Goal: Communication & Community: Answer question/provide support

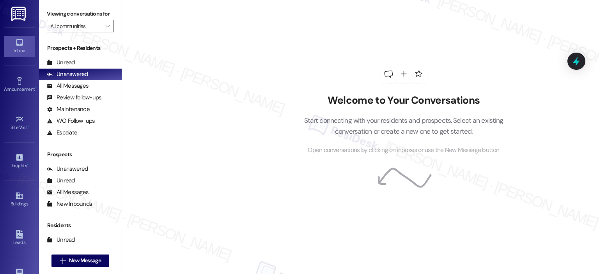
scroll to position [1170, 0]
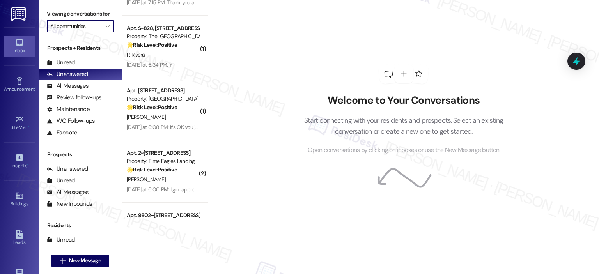
click at [95, 31] on input "All communities" at bounding box center [75, 26] width 51 height 12
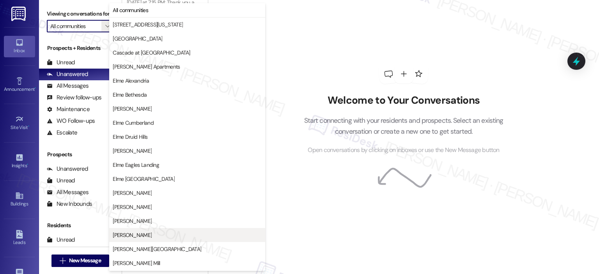
click at [181, 230] on button "[PERSON_NAME]" at bounding box center [187, 235] width 156 height 14
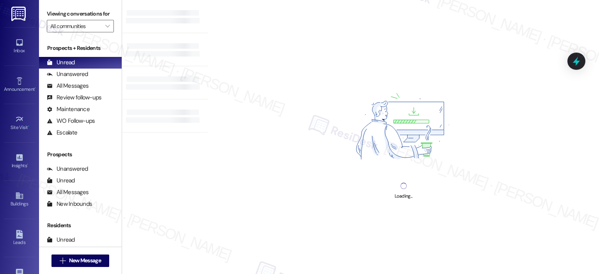
type input "[PERSON_NAME]"
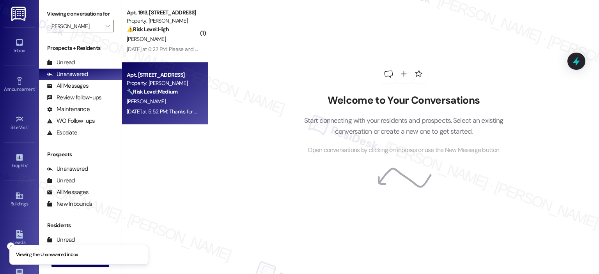
click at [167, 89] on strong "🔧 Risk Level: Medium" at bounding box center [152, 91] width 51 height 7
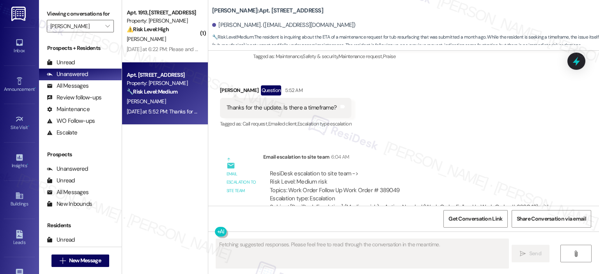
scroll to position [3447, 0]
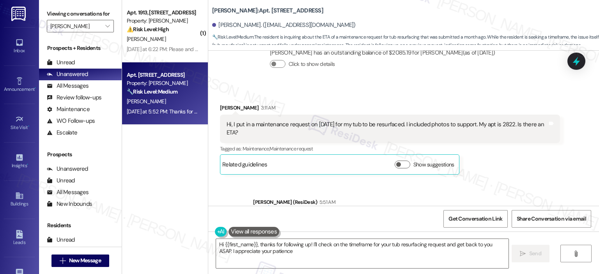
type textarea "Hi {{first_name}}, thanks for following up! I'll check on the timeframe for you…"
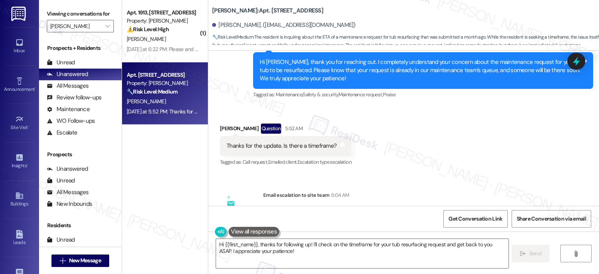
scroll to position [3642, 0]
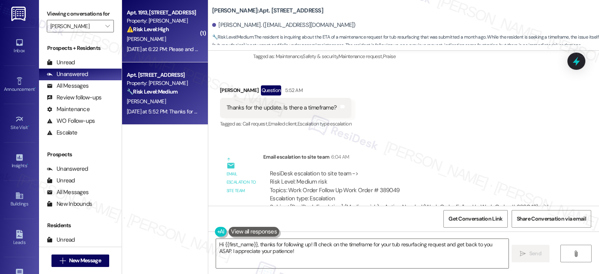
click at [156, 43] on div "[PERSON_NAME]" at bounding box center [163, 39] width 74 height 10
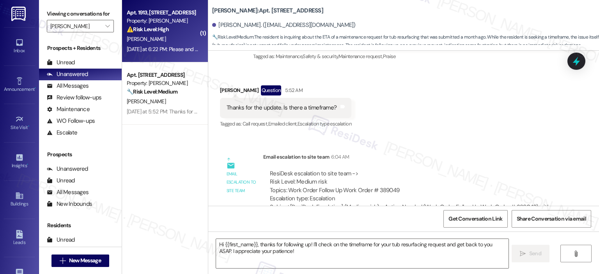
type textarea "Fetching suggested responses. Please feel free to read through the conversation…"
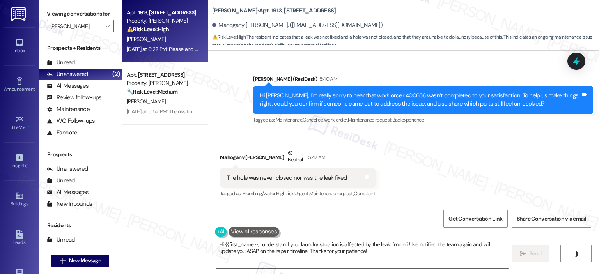
scroll to position [3066, 0]
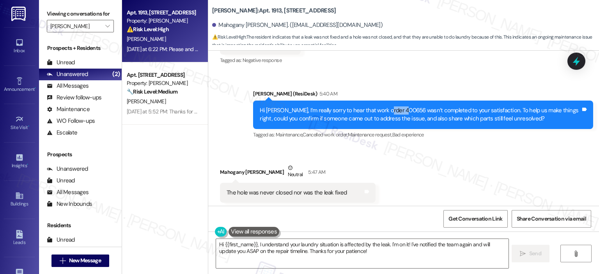
drag, startPoint x: 383, startPoint y: 92, endPoint x: 402, endPoint y: 92, distance: 19.9
click at [402, 106] on div "Hi Mahogany, I’m really sorry to hear that work order 400656 wasn’t completed t…" at bounding box center [420, 114] width 321 height 17
copy div "400656"
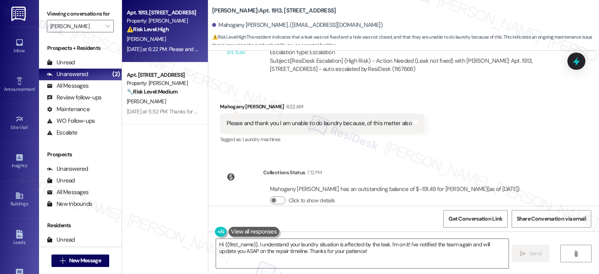
scroll to position [3176, 0]
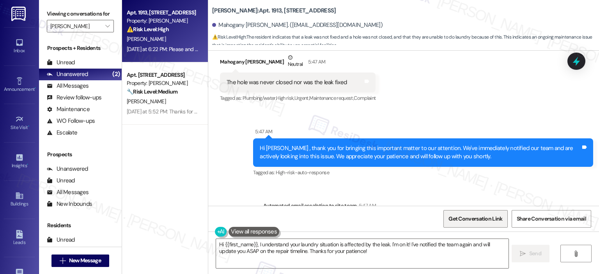
click at [468, 223] on span "Get Conversation Link" at bounding box center [475, 219] width 54 height 8
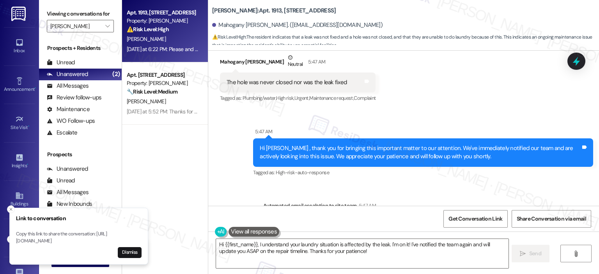
drag, startPoint x: 17, startPoint y: 233, endPoint x: 112, endPoint y: 243, distance: 95.7
click at [112, 243] on p "Copy this link to share the conversation: https://www.theresidesk.com/text/insi…" at bounding box center [79, 238] width 126 height 14
copy p "https://www.theresidesk.com/text/insights-conversations/1167666/share-conversat…"
click at [287, 245] on textarea "Hi {{first_name}}, I understand your laundry situation is affected by the leak.…" at bounding box center [362, 253] width 292 height 29
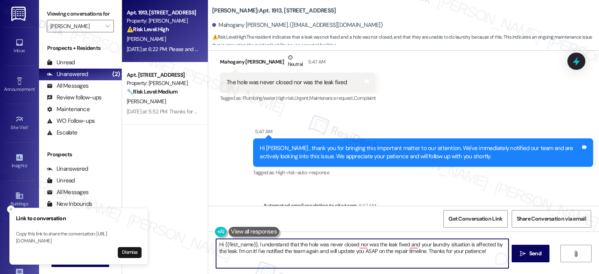
click at [469, 243] on textarea "Hi {{first_name}}, I understand that the hole was never closed nor was the leak…" at bounding box center [362, 253] width 292 height 29
drag, startPoint x: 238, startPoint y: 252, endPoint x: 210, endPoint y: 251, distance: 28.1
click at [209, 251] on div "Hi {{first_name}}, I understand that the hole was never closed nor was the leak…" at bounding box center [403, 261] width 391 height 58
drag, startPoint x: 467, startPoint y: 253, endPoint x: 215, endPoint y: 255, distance: 251.9
click at [214, 255] on div "Hi {{first_name}}, I understand that the hole was never closed nor was the leak…" at bounding box center [403, 261] width 391 height 58
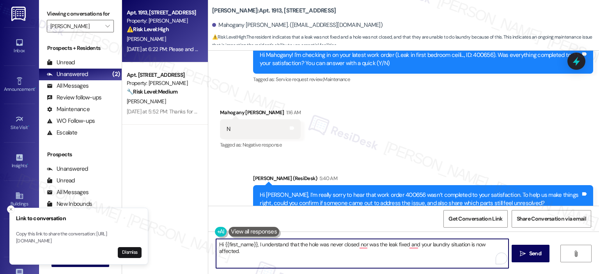
scroll to position [3371, 0]
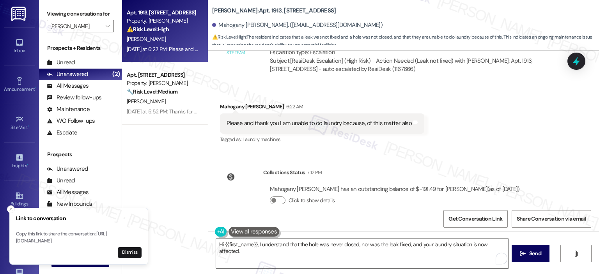
click at [504, 245] on textarea "Hi {{first_name}}, I understand that the hole was never closed, nor was the lea…" at bounding box center [362, 253] width 292 height 29
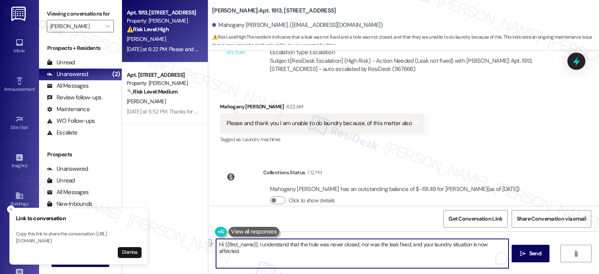
click at [505, 246] on textarea "Hi {{first_name}}, I understand that the hole was never closed, nor was the lea…" at bounding box center [362, 253] width 292 height 29
click at [503, 245] on textarea "Hi {{first_name}}, I understand that the hole was never closed, nor was the lea…" at bounding box center [362, 253] width 292 height 29
click at [216, 251] on textarea "Hi {{first_name}}, I understand that the hole was never closed, nor was the lea…" at bounding box center [362, 253] width 292 height 29
click at [242, 253] on textarea "Hi {{first_name}}, I understand that the hole was never closed, nor was the lea…" at bounding box center [362, 253] width 292 height 29
click at [260, 251] on textarea "Hi {{first_name}}, I understand that the hole was never closed, nor was the lea…" at bounding box center [362, 253] width 292 height 29
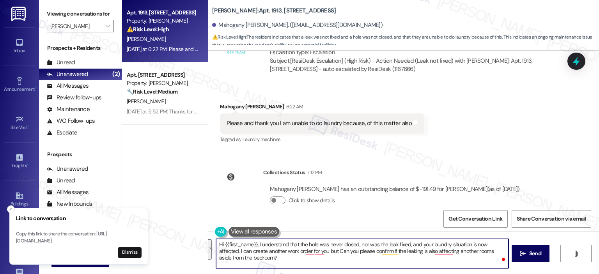
paste textarea "’m really sorry to hear that the hole wasn’t closed, the leak wasn’t fixed, and…"
drag, startPoint x: 461, startPoint y: 252, endPoint x: 437, endPoint y: 252, distance: 24.6
click at [437, 252] on textarea "Hi {{first_name}}, I’m really sorry to hear that the hole wasn’t closed, the le…" at bounding box center [362, 253] width 292 height 29
click at [262, 257] on textarea "Hi {{first_name}}, I’m really sorry to hear that the hole wasn’t closed, the le…" at bounding box center [362, 253] width 292 height 29
drag, startPoint x: 327, startPoint y: 259, endPoint x: 237, endPoint y: 254, distance: 90.2
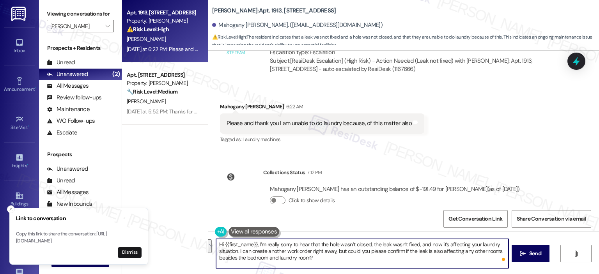
click at [237, 254] on textarea "Hi {{first_name}}, I’m really sorry to hear that the hole wasn’t closed, the le…" at bounding box center [362, 253] width 292 height 29
click at [245, 253] on textarea "Hi {{first_name}}, I’m really sorry to hear that the hole wasn’t closed, the le…" at bounding box center [362, 253] width 292 height 29
drag, startPoint x: 314, startPoint y: 261, endPoint x: 236, endPoint y: 249, distance: 78.9
click at [236, 249] on textarea "Hi {{first_name}}, I’m really sorry to hear that the hole wasn’t closed, the le…" at bounding box center [362, 253] width 292 height 29
type textarea "Hi {{first_name}}, I’m really sorry to hear that the hole wasn’t closed, the le…"
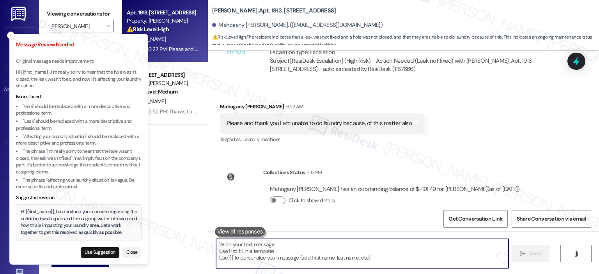
click at [276, 256] on textarea "To enrich screen reader interactions, please activate Accessibility in Grammarl…" at bounding box center [362, 253] width 292 height 29
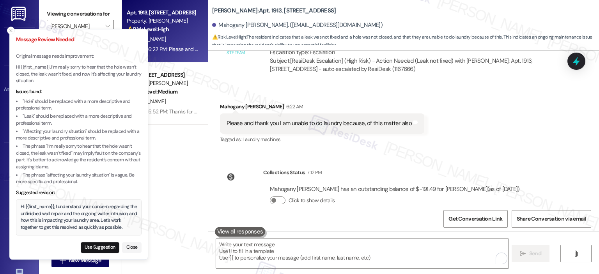
drag, startPoint x: 111, startPoint y: 224, endPoint x: 17, endPoint y: 204, distance: 96.1
click at [21, 204] on div "Hi {{first_name}}, I understand your concern regarding the unfinished wall repa…" at bounding box center [79, 217] width 117 height 27
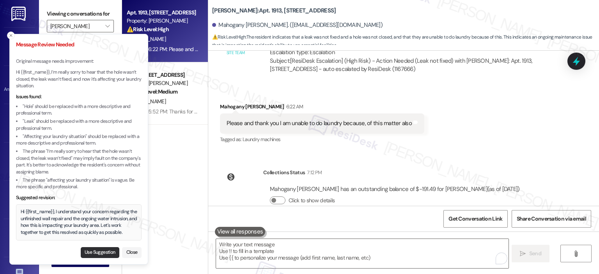
click at [106, 253] on button "Use Suggestion" at bounding box center [100, 252] width 39 height 11
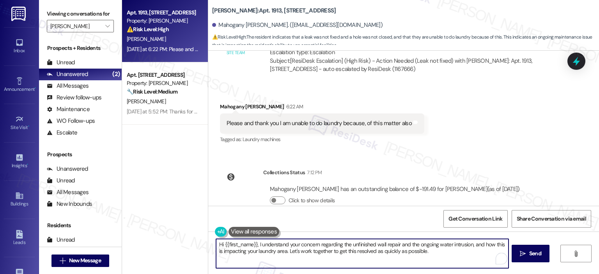
click at [288, 256] on textarea "Hi {{first_name}}, I understand your concern regarding the unfinished wall repa…" at bounding box center [362, 253] width 292 height 29
click at [387, 251] on textarea "Hi {{first_name}}, I understand your concern regarding the unfinished wall repa…" at bounding box center [362, 253] width 292 height 29
drag, startPoint x: 414, startPoint y: 254, endPoint x: 278, endPoint y: 254, distance: 136.5
click at [278, 254] on textarea "Hi {{first_name}}, I understand your concern regarding the unfinished wall repa…" at bounding box center [362, 253] width 292 height 29
type textarea "Hi {{first_name}}, I understand your concern regarding the unfinished wall repa…"
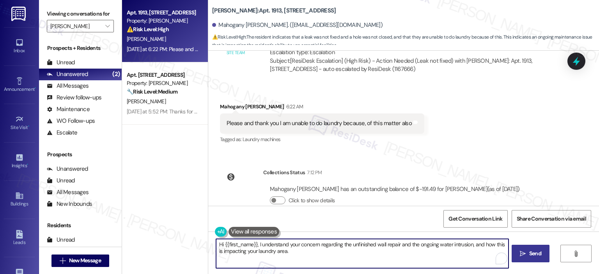
click at [524, 256] on icon "" at bounding box center [523, 254] width 6 height 6
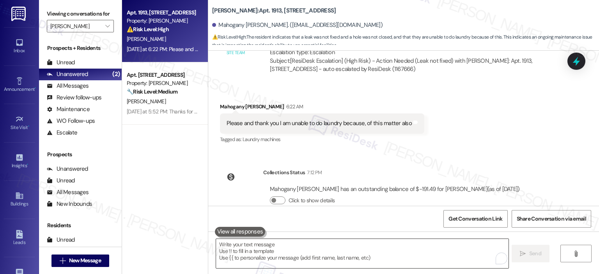
scroll to position [3299, 0]
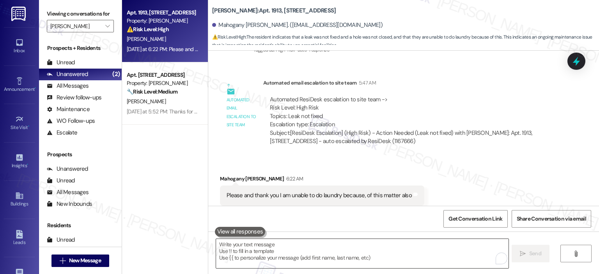
click at [302, 250] on textarea "To enrich screen reader interactions, please activate Accessibility in Grammarl…" at bounding box center [362, 253] width 292 height 29
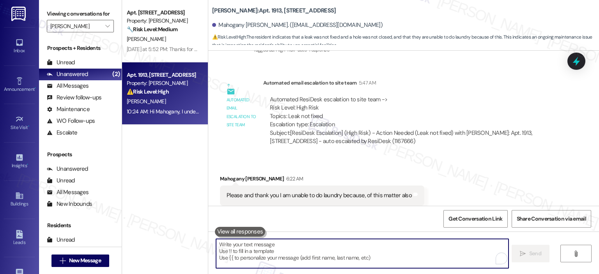
paste textarea "I can create another work order right away, but could you please confirm if the…"
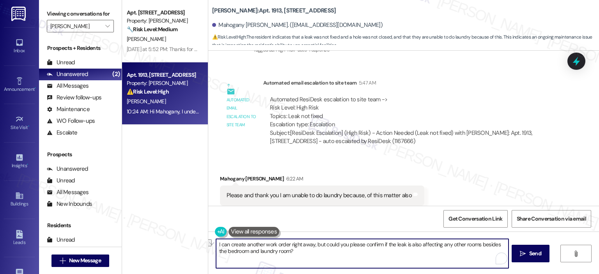
drag, startPoint x: 310, startPoint y: 243, endPoint x: 288, endPoint y: 246, distance: 22.0
click at [288, 246] on textarea "I can create another work order right away, but could you please confirm if the…" at bounding box center [362, 253] width 292 height 29
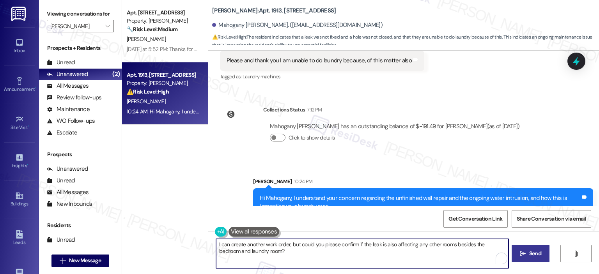
type textarea "I can create another work order, but could you please confirm if the leak is al…"
click at [529, 251] on span "Send" at bounding box center [535, 254] width 12 height 8
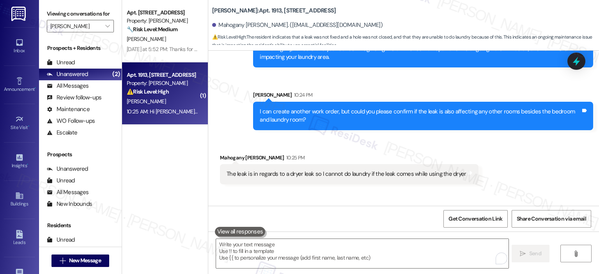
scroll to position [3613, 0]
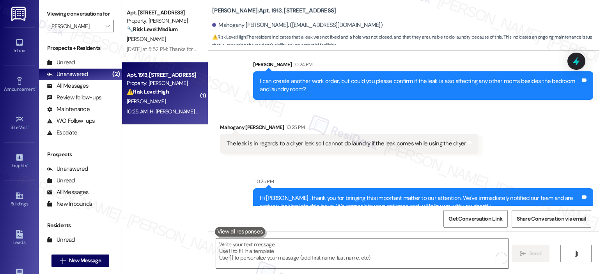
click at [267, 266] on textarea "To enrich screen reader interactions, please activate Accessibility in Grammarl…" at bounding box center [362, 253] width 292 height 29
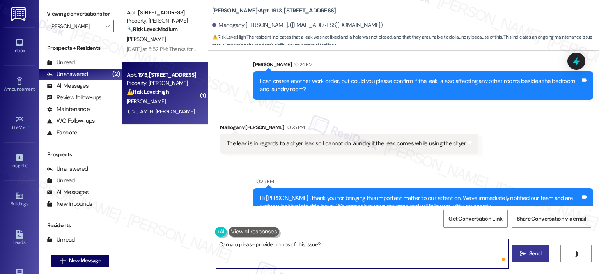
type textarea "Can you please provide photos of this issue?"
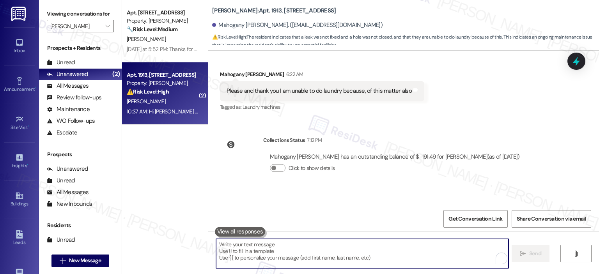
scroll to position [3793, 0]
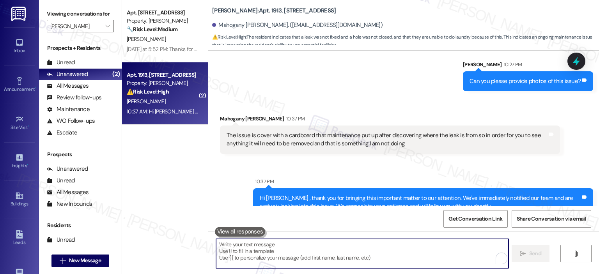
click at [248, 255] on textarea "To enrich screen reader interactions, please activate Accessibility in Grammarl…" at bounding box center [362, 253] width 292 height 29
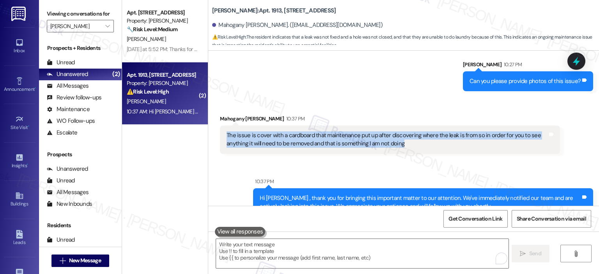
drag, startPoint x: 410, startPoint y: 131, endPoint x: 209, endPoint y: 119, distance: 201.1
click at [214, 119] on div "Received via SMS Mahogany Hulett 10:37 PM The issue is cover with a cardboard t…" at bounding box center [390, 134] width 352 height 51
copy div "The issue is cover with a cardboard that maintenance put up after discovering w…"
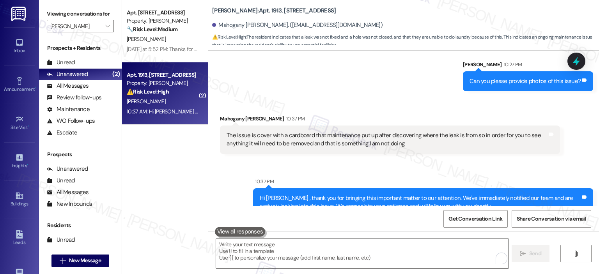
click at [315, 254] on textarea "To enrich screen reader interactions, please activate Accessibility in Grammarl…" at bounding box center [362, 253] width 292 height 29
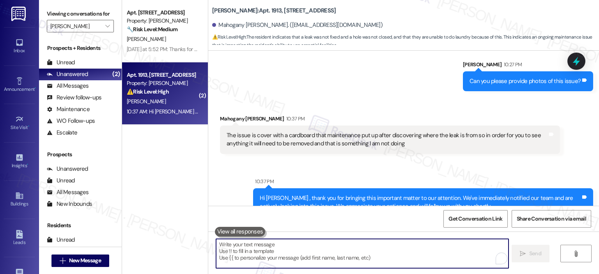
paste textarea "I understand — that sounds frustrating."
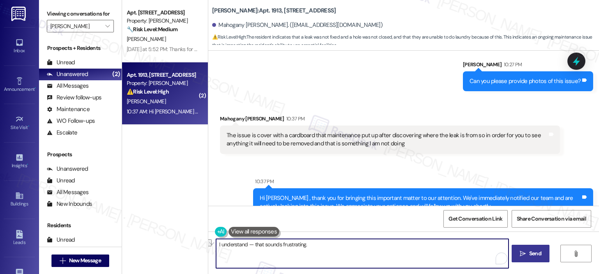
drag, startPoint x: 312, startPoint y: 244, endPoint x: 245, endPoint y: 244, distance: 67.1
click at [245, 244] on textarea "I understand — that sounds frustrating." at bounding box center [362, 253] width 292 height 29
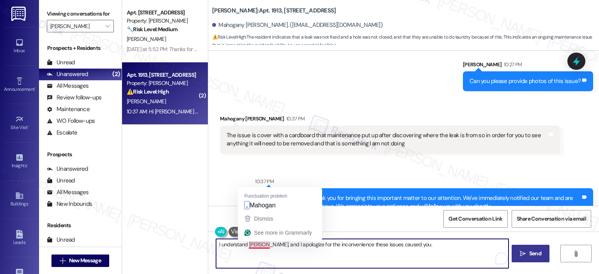
click at [266, 244] on textarea "I understand Mahogan, and I apologize for the inconvenience these issues caused…" at bounding box center [362, 253] width 292 height 29
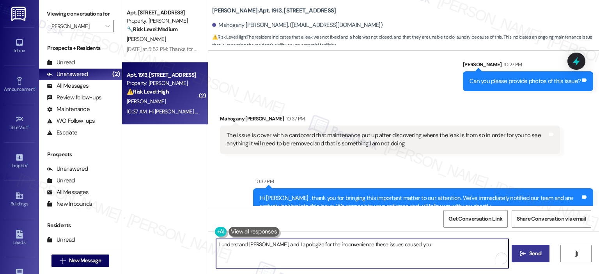
click at [435, 241] on textarea "I understand Mahogany, and I apologize for the inconvenience these issues cause…" at bounding box center [362, 253] width 292 height 29
click at [286, 254] on textarea "I understand Mahogany, and I apologize for the inconvenience these issues cause…" at bounding box center [362, 253] width 292 height 29
paste textarea "completely understand, Mahogany, and I’m so sorry for the inconvenience these i…"
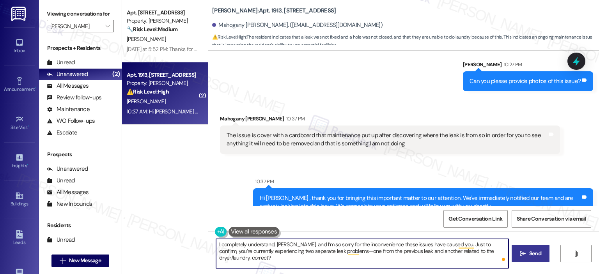
drag, startPoint x: 230, startPoint y: 255, endPoint x: 204, endPoint y: 257, distance: 25.8
click at [208, 257] on div "I completely understand, Mahogany, and I’m so sorry for the inconvenience these…" at bounding box center [403, 261] width 391 height 58
type textarea "I completely understand, Mahogany, and I’m so sorry for the inconvenience these…"
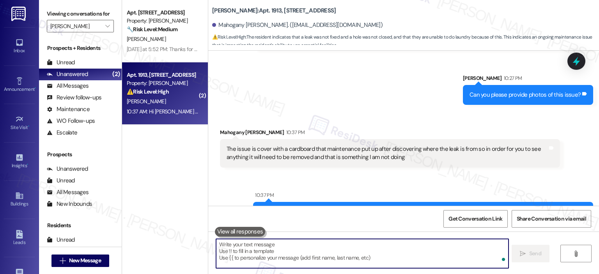
scroll to position [3855, 0]
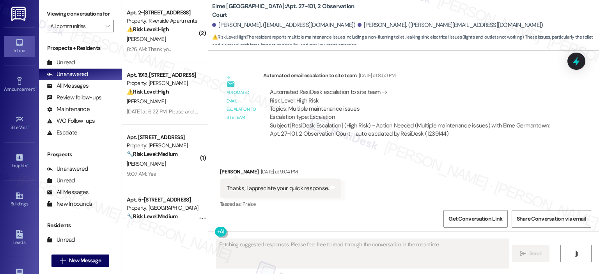
scroll to position [792, 0]
click at [90, 31] on input "All communities" at bounding box center [75, 26] width 51 height 12
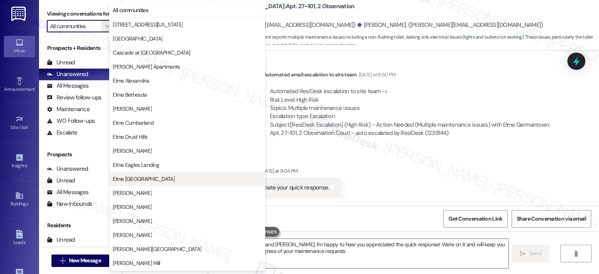
type textarea "Hi [PERSON_NAME] and [PERSON_NAME], I'm happy to hear you appreciated the quick…"
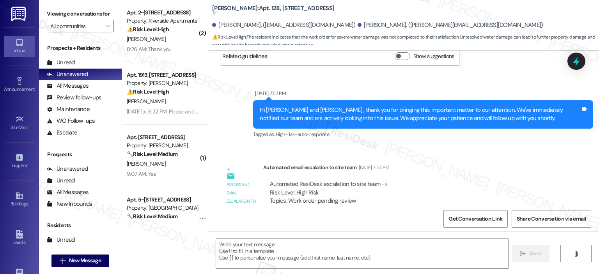
scroll to position [2388, 0]
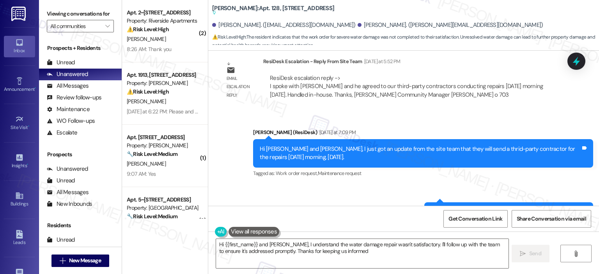
type textarea "Hi {{first_name}} and Anna, I understand the water damage repair wasn't satisfa…"
click at [106, 28] on span "" at bounding box center [107, 26] width 7 height 12
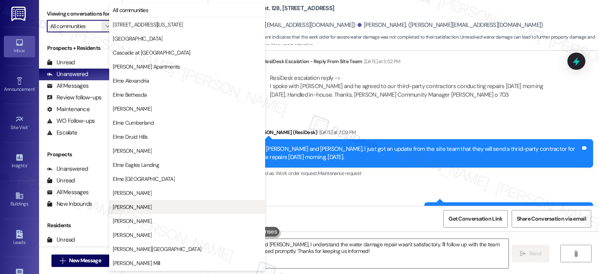
scroll to position [139, 0]
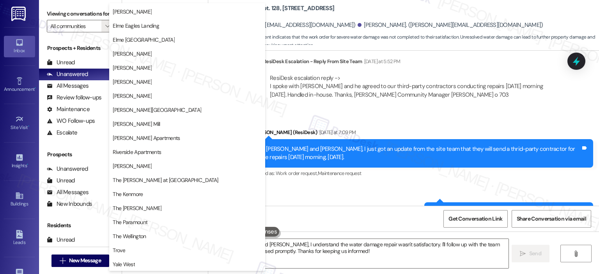
click at [326, 168] on div "Sent via SMS Ella (ResiDesk) Yesterday at 7:09 PM Hi Preston and Anna, I just g…" at bounding box center [403, 175] width 391 height 129
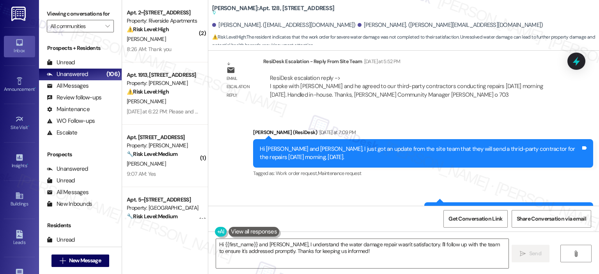
click at [72, 18] on label "Viewing conversations for" at bounding box center [80, 14] width 67 height 12
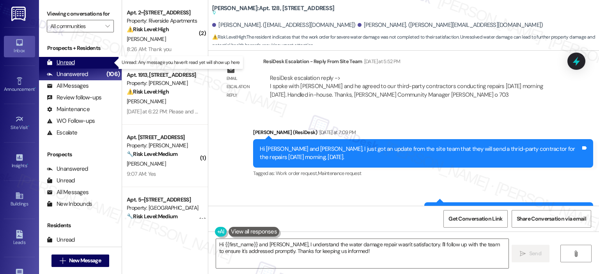
click at [66, 64] on div "Unread" at bounding box center [61, 62] width 28 height 8
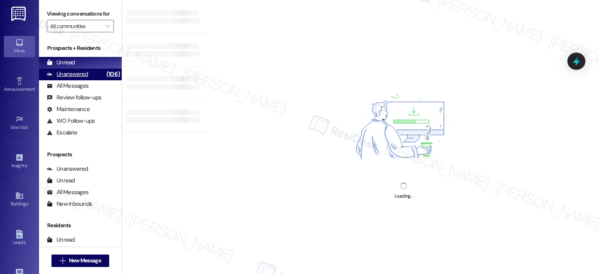
click at [65, 71] on div "Unanswered" at bounding box center [67, 74] width 41 height 8
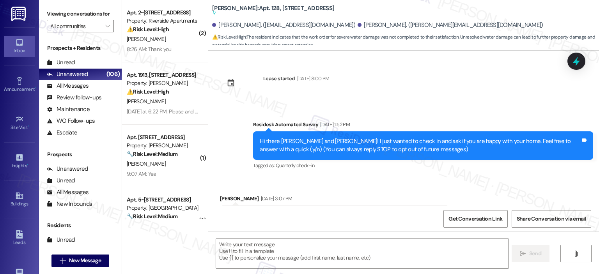
scroll to position [2388, 0]
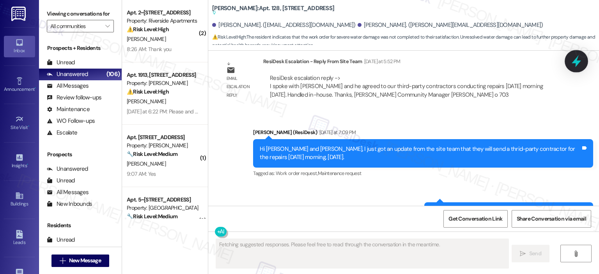
click at [581, 66] on icon at bounding box center [576, 61] width 13 height 13
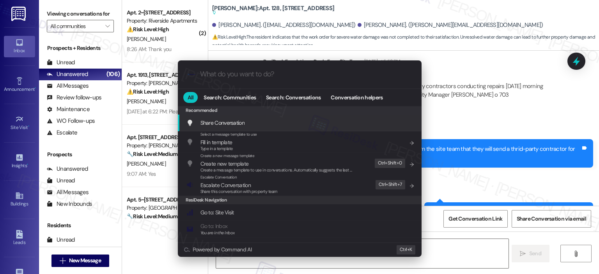
click at [276, 76] on input "What do you want to do?" at bounding box center [306, 74] width 212 height 8
type textarea "Hi {{first_name}}, I understand the water damage repair wasn't"
type input "s"
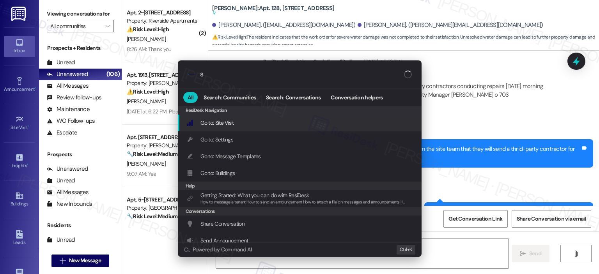
type textarea "Hi {{first_name}}, I understand the water damage repair wasn't satisfactory."
type input "sl"
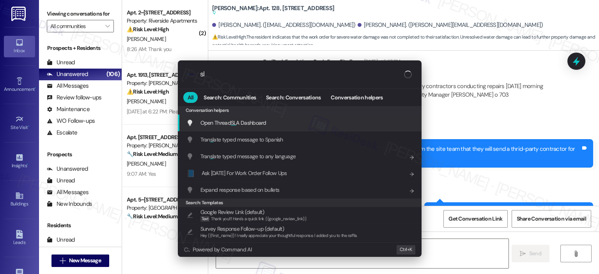
type textarea "Hi {{first_name}}, I understand the water damage repair wasn't satisfactory. I'…"
type input "sla"
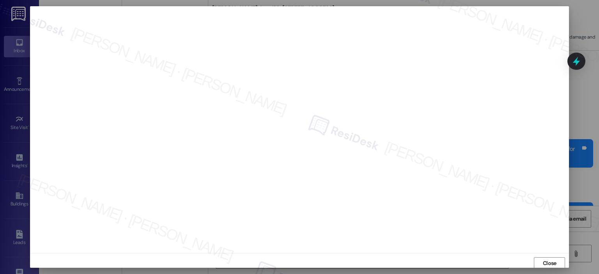
type textarea "Hi {{first_name}}, I understand the water damage repair wasn't satisfactory. I'…"
click at [543, 259] on span "Close" at bounding box center [549, 264] width 17 height 12
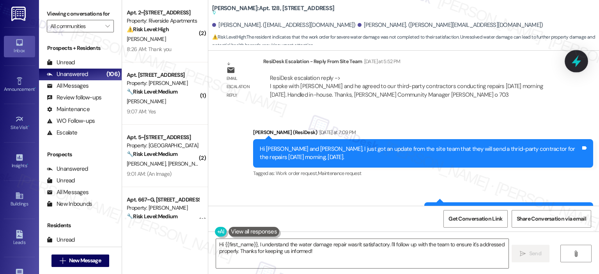
click at [571, 64] on icon at bounding box center [576, 61] width 13 height 13
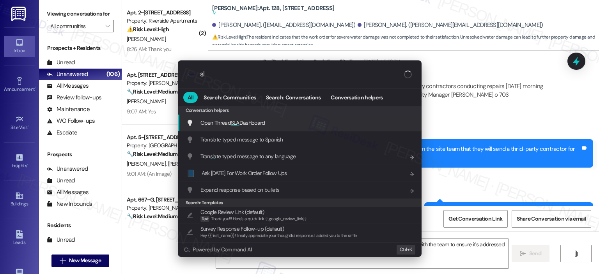
type input "sla"
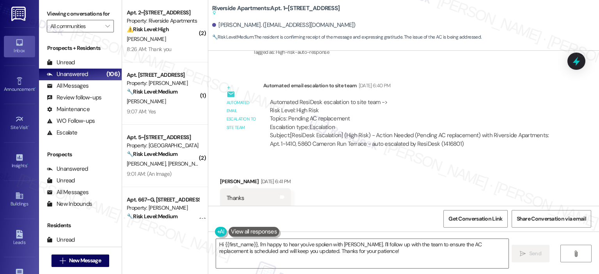
scroll to position [1713, 0]
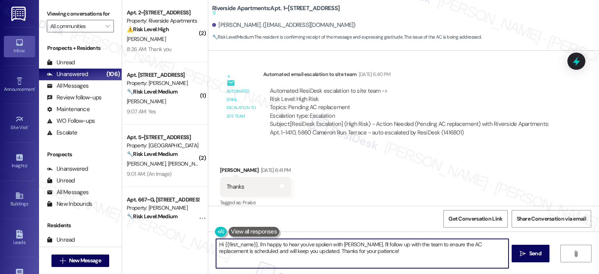
drag, startPoint x: 218, startPoint y: 246, endPoint x: 211, endPoint y: 246, distance: 7.8
click at [212, 246] on div "Hi {{first_name}}, I'm happy to hear you've spoken with Milton. I'll follow up …" at bounding box center [358, 254] width 293 height 30
click at [218, 252] on textarea "Hi {{first_name}}, I'm happy to hear you've spoken with Milton. I'll follow up …" at bounding box center [362, 253] width 292 height 29
drag, startPoint x: 219, startPoint y: 245, endPoint x: 213, endPoint y: 244, distance: 6.3
click at [216, 244] on textarea "Hi {{first_name}}, I'm happy to hear you've spoken with Milton. I'll follow up …" at bounding box center [362, 253] width 292 height 29
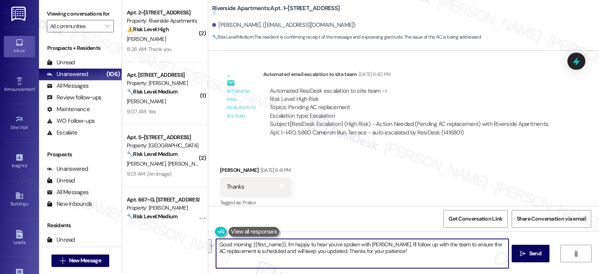
drag, startPoint x: 412, startPoint y: 255, endPoint x: 384, endPoint y: 241, distance: 31.4
click at [384, 241] on textarea "Good morning {{first_name}}, I'm happy to hear you've spoken with Milton. I'll …" at bounding box center [362, 253] width 292 height 29
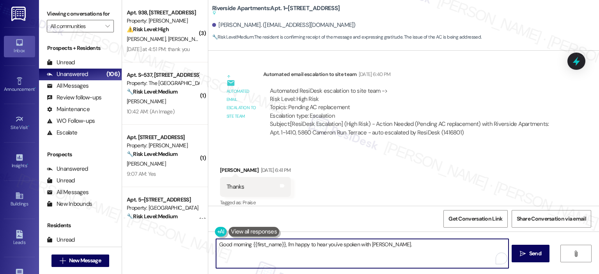
scroll to position [1518, 0]
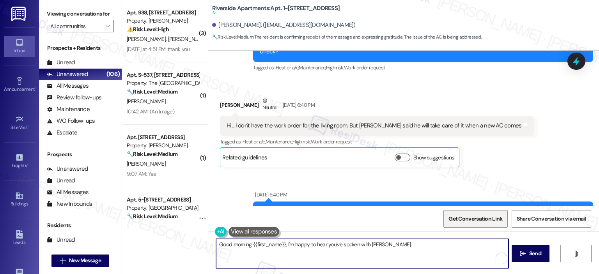
click at [465, 216] on span "Get Conversation Link" at bounding box center [475, 219] width 54 height 8
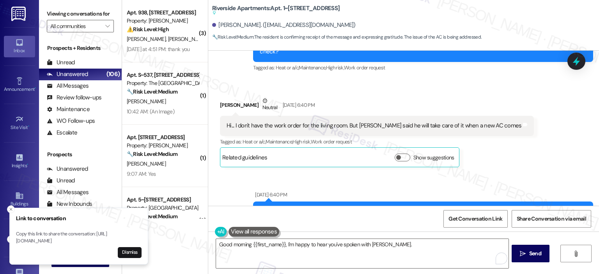
drag, startPoint x: 17, startPoint y: 234, endPoint x: 117, endPoint y: 238, distance: 99.9
click at [117, 238] on p "Copy this link to share the conversation: https://www.theresidesk.com/text/insi…" at bounding box center [79, 238] width 126 height 14
copy p "https://www.theresidesk.com/text/insights-conversations/1416801/share-conversat…"
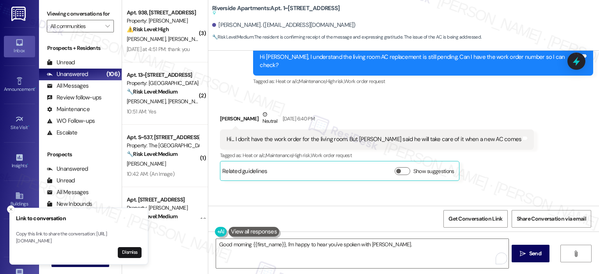
scroll to position [1713, 0]
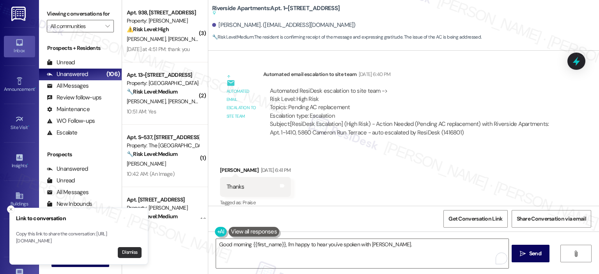
click at [124, 255] on button "Dismiss" at bounding box center [130, 252] width 24 height 11
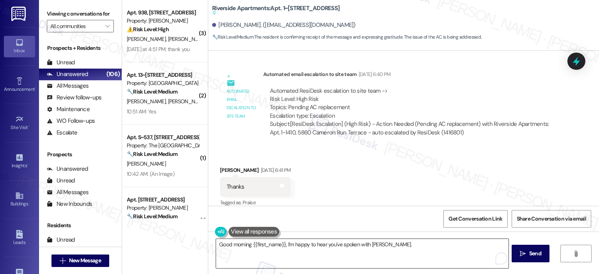
click at [402, 244] on textarea "Good morning {{first_name}}, I'm happy to hear you've spoken with Milton." at bounding box center [362, 253] width 292 height 29
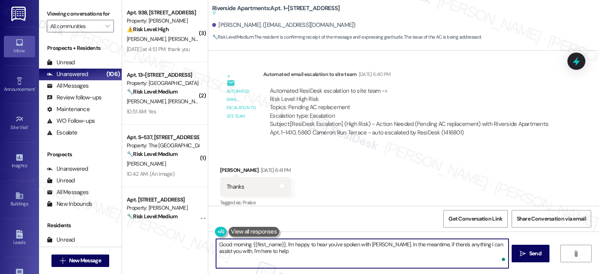
type textarea "Good morning {{first_name}}, I'm happy to hear you've spoken with Milton. In th…"
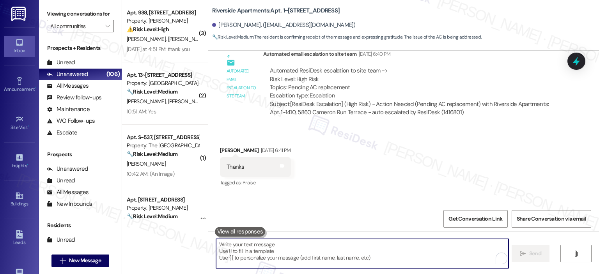
scroll to position [1693, 0]
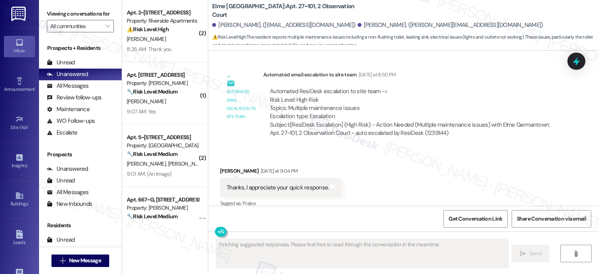
scroll to position [597, 0]
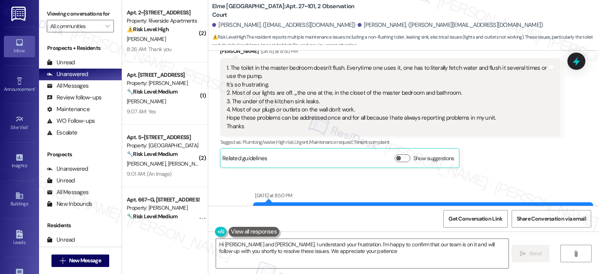
type textarea "Hi [PERSON_NAME] and [PERSON_NAME], I understand your frustration. I'm happy to…"
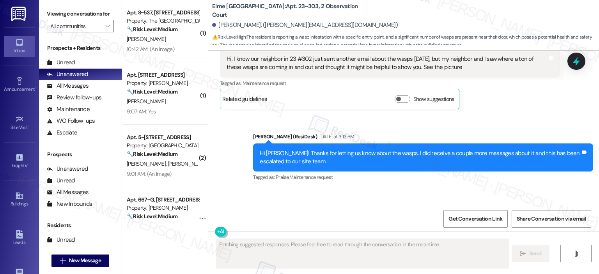
scroll to position [1088, 0]
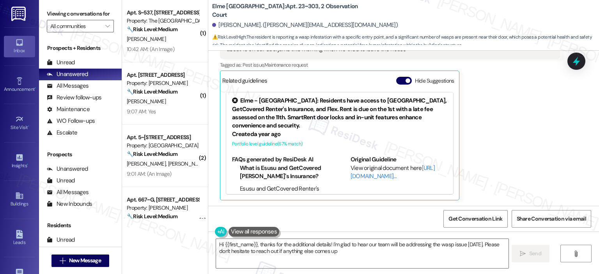
type textarea "Hi {{first_name}}, thanks for the additional details! I'm glad to hear our team…"
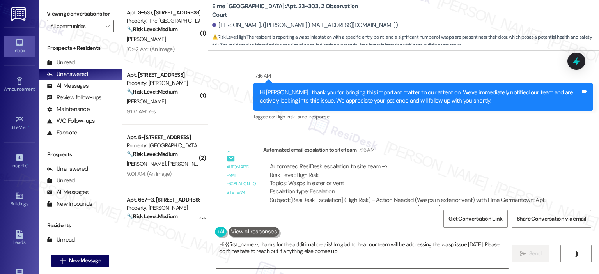
scroll to position [1404, 0]
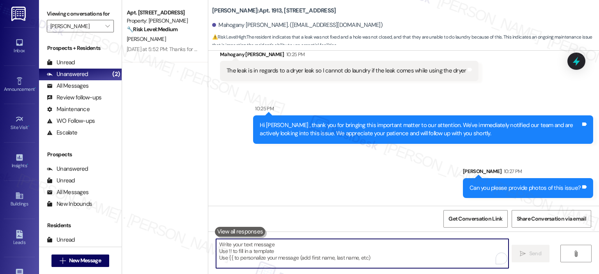
scroll to position [3855, 0]
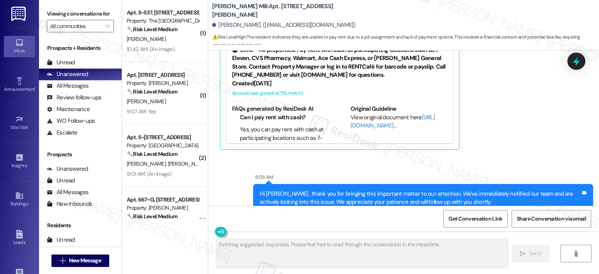
scroll to position [7614, 0]
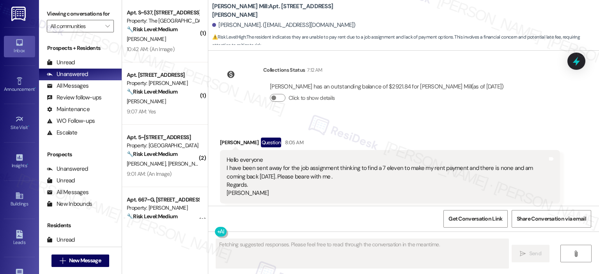
drag, startPoint x: 595, startPoint y: 200, endPoint x: 596, endPoint y: 196, distance: 4.7
click at [596, 196] on div "Survey, sent via SMS Residesk Automated Survey Apr 25, 2024 at 12:18 PM Hi Jean…" at bounding box center [403, 128] width 391 height 155
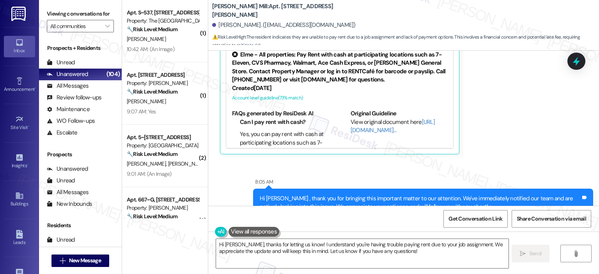
scroll to position [7809, 0]
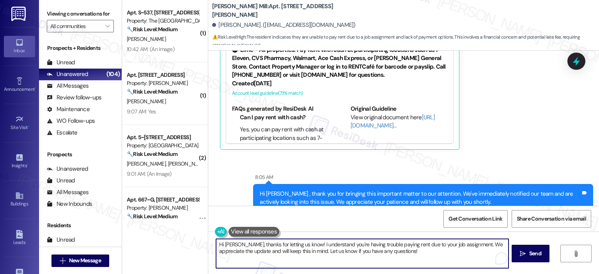
drag, startPoint x: 230, startPoint y: 245, endPoint x: 220, endPoint y: 246, distance: 10.6
click at [220, 246] on textarea "Hi Jean, thanks for letting us know! I understand you're having trouble paying …" at bounding box center [362, 253] width 292 height 29
click at [345, 256] on textarea "Hi Paul, thanks for letting us know! I understand you're having trouble paying …" at bounding box center [362, 253] width 292 height 29
drag, startPoint x: 377, startPoint y: 250, endPoint x: 248, endPoint y: 250, distance: 128.7
click at [248, 250] on textarea "Hi Paul, thanks for letting us know! I understand you're having trouble paying …" at bounding box center [362, 253] width 292 height 29
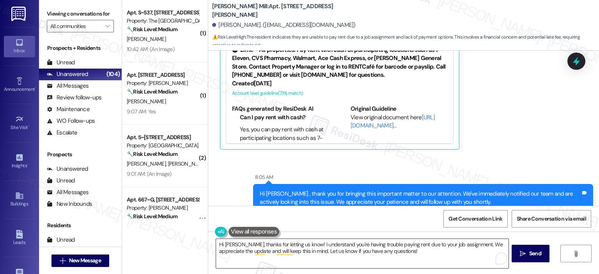
click at [362, 257] on textarea "Hi Paul, thanks for letting us know! I understand you're having trouble paying …" at bounding box center [362, 253] width 292 height 29
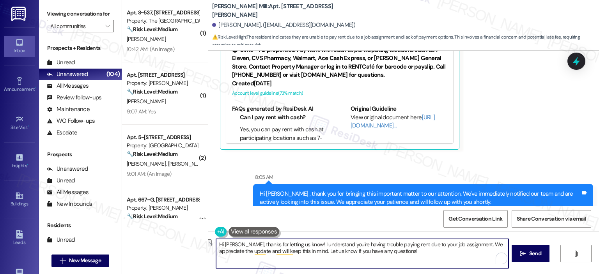
drag, startPoint x: 387, startPoint y: 251, endPoint x: 231, endPoint y: 253, distance: 156.0
click at [231, 253] on textarea "Hi Paul, thanks for letting us know! I understand you're having trouble paying …" at bounding box center [362, 253] width 292 height 29
paste textarea "Please note that any payment made after the 5th of the month incurs a late fee.…"
drag, startPoint x: 270, startPoint y: 251, endPoint x: 233, endPoint y: 250, distance: 36.7
click at [233, 250] on textarea "Hi Paul, thanks for letting us know! I understand you're having trouble paying …" at bounding box center [362, 253] width 292 height 29
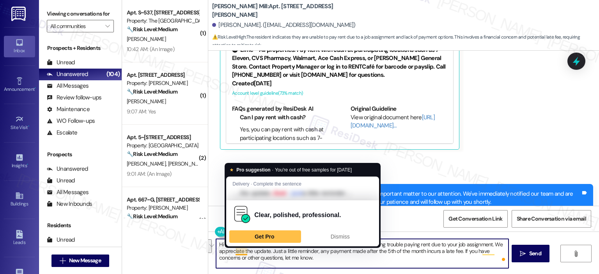
drag, startPoint x: 269, startPoint y: 260, endPoint x: 233, endPoint y: 251, distance: 36.9
click at [233, 251] on textarea "Hi Paul, thanks for letting us know! I understand you're having trouble paying …" at bounding box center [362, 253] width 292 height 29
click at [287, 257] on textarea "Hi Paul, thanks for letting us know! I understand you're having trouble paying …" at bounding box center [362, 253] width 292 height 29
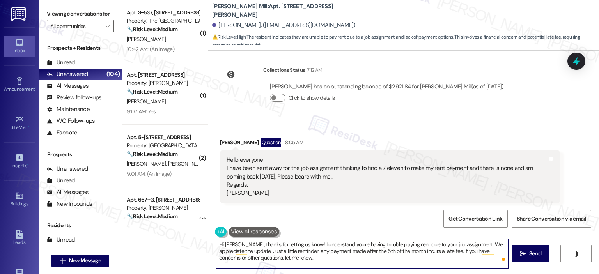
scroll to position [104, 0]
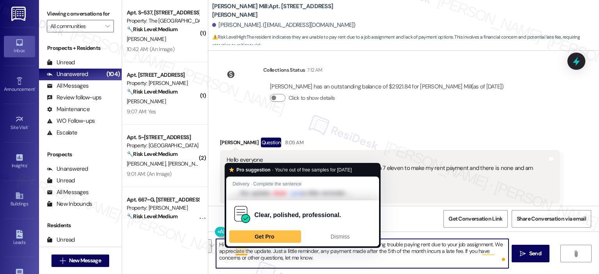
drag, startPoint x: 271, startPoint y: 260, endPoint x: 233, endPoint y: 251, distance: 39.3
click at [233, 251] on textarea "Hi Paul, thanks for letting us know! I understand you're having trouble paying …" at bounding box center [362, 253] width 292 height 29
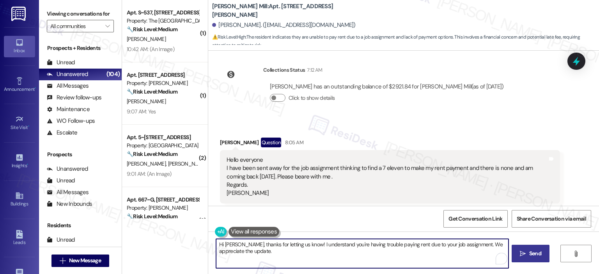
type textarea "Hi Paul, thanks for letting us know! I understand you're having trouble paying …"
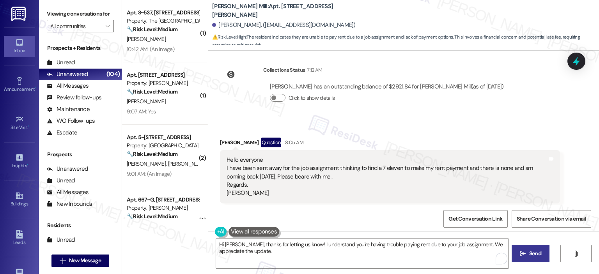
click at [519, 250] on span " Send" at bounding box center [530, 254] width 25 height 8
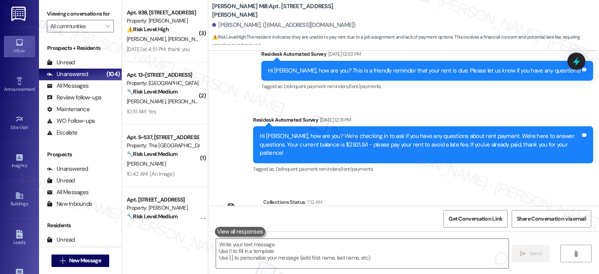
scroll to position [7872, 0]
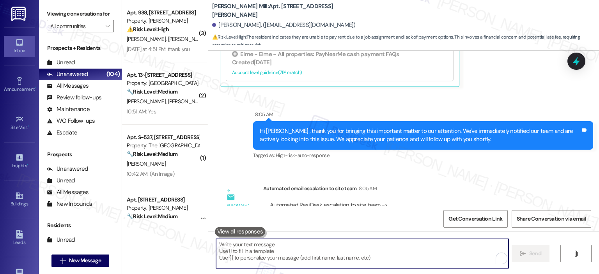
click at [297, 254] on textarea "To enrich screen reader interactions, please activate Accessibility in Grammarl…" at bounding box center [362, 253] width 292 height 29
paste textarea "Just a little reminder, any payment made after the 5th of the month incurs a la…"
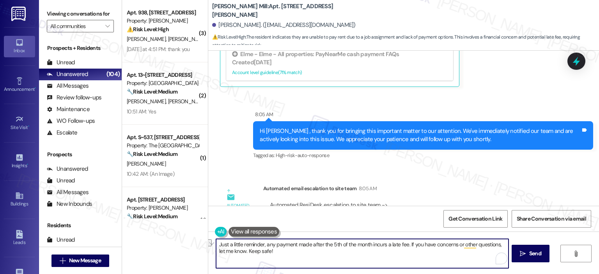
drag, startPoint x: 263, startPoint y: 251, endPoint x: 237, endPoint y: 252, distance: 26.2
click at [237, 252] on textarea "Just a little reminder, any payment made after the 5th of the month incurs a la…" at bounding box center [362, 253] width 292 height 29
type textarea "Just a little reminder, any payment made after the 5th of the month incurs a la…"
click at [535, 251] on span "Send" at bounding box center [535, 254] width 12 height 8
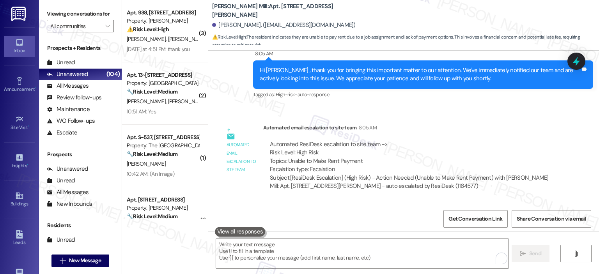
scroll to position [7934, 0]
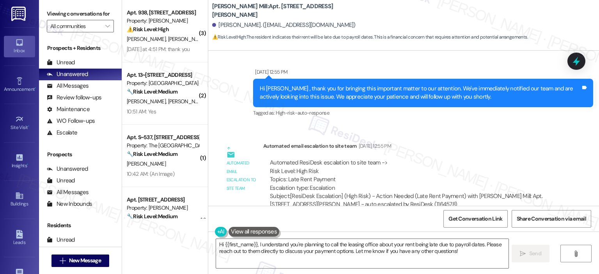
scroll to position [11159, 0]
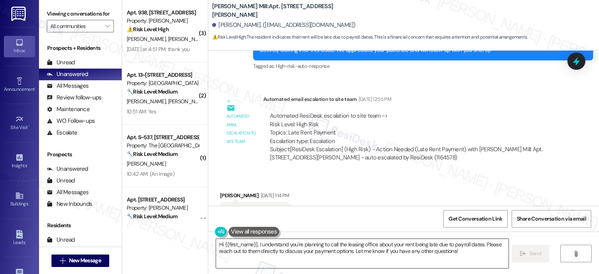
click at [283, 255] on textarea "Hi {{first_name}}, I understand you're planning to call the leasing office abou…" at bounding box center [362, 253] width 292 height 29
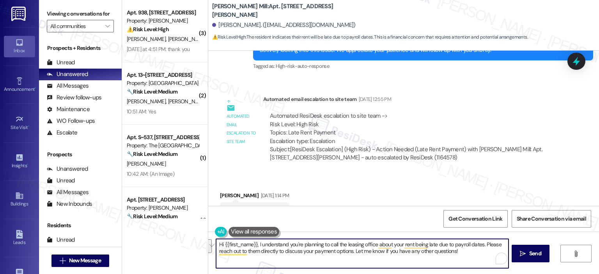
drag, startPoint x: 350, startPoint y: 251, endPoint x: 481, endPoint y: 245, distance: 131.2
click at [481, 245] on textarea "Hi {{first_name}}, I understand you're planning to call the leasing office abou…" at bounding box center [362, 253] width 292 height 29
click at [417, 260] on textarea "Hi {{first_name}}, I understand you're planning to call the leasing office abou…" at bounding box center [362, 253] width 292 height 29
click at [217, 244] on textarea "Hi {{first_name}}, I understand you're planning to call the leasing office abou…" at bounding box center [362, 253] width 292 height 29
drag, startPoint x: 220, startPoint y: 243, endPoint x: 209, endPoint y: 244, distance: 11.0
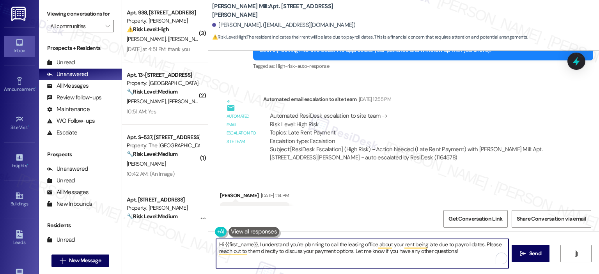
click at [212, 244] on div "Hi {{first_name}}, I understand you're planning to call the leasing office abou…" at bounding box center [358, 254] width 293 height 30
drag, startPoint x: 310, startPoint y: 250, endPoint x: 231, endPoint y: 253, distance: 79.2
click at [231, 253] on textarea "Good morning {{first_name}}, I understand you're planning to call the leasing o…" at bounding box center [362, 253] width 292 height 29
click at [334, 255] on textarea "Good morning {{first_name}}, I understand you're planning to call the leasing o…" at bounding box center [362, 253] width 292 height 29
drag, startPoint x: 461, startPoint y: 251, endPoint x: 231, endPoint y: 248, distance: 230.1
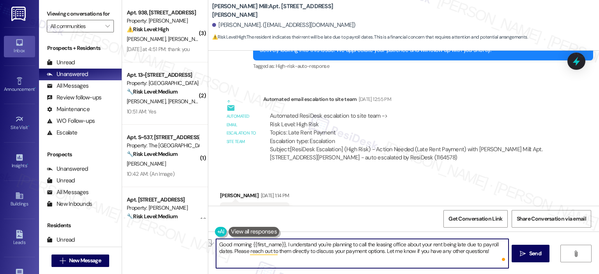
click at [231, 248] on textarea "Good morning {{first_name}}, I understand you're planning to call the leasing o…" at bounding box center [362, 253] width 292 height 29
type textarea "Good morning {{first_name}}, I understand you're planning to call the leasing o…"
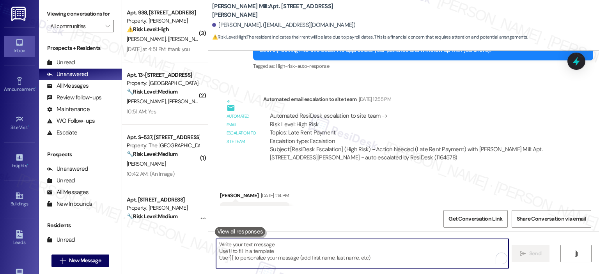
scroll to position [11074, 0]
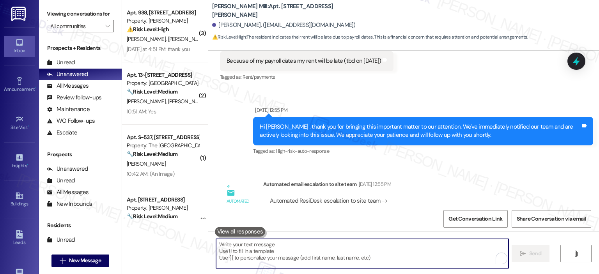
click at [296, 251] on textarea "To enrich screen reader interactions, please activate Accessibility in Grammarl…" at bounding box center [362, 253] width 292 height 29
paste textarea "lease reach out to them directly to discuss your payment options. Let me know i…"
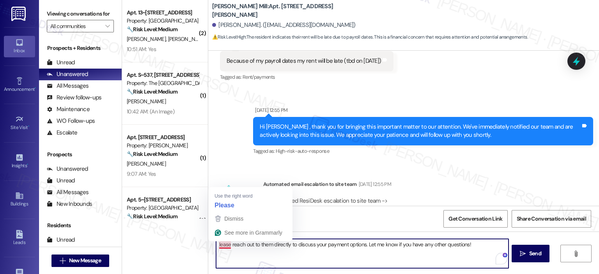
click at [216, 244] on textarea "lease reach out to them directly to discuss your payment options. Let me know i…" at bounding box center [362, 253] width 292 height 29
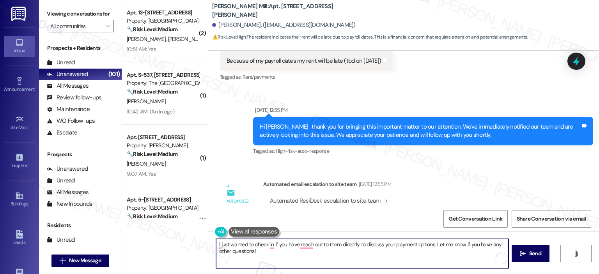
drag, startPoint x: 356, startPoint y: 246, endPoint x: 338, endPoint y: 247, distance: 18.0
click at [338, 247] on textarea "l just wanted to check in if you have reach out to them directly to discuss you…" at bounding box center [362, 253] width 292 height 29
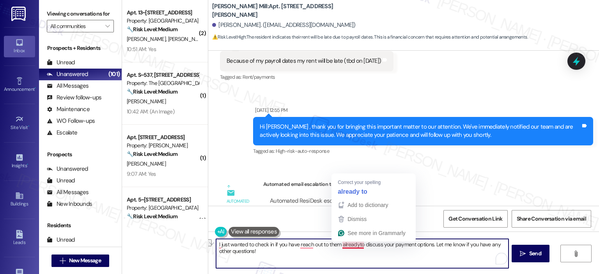
drag, startPoint x: 430, startPoint y: 246, endPoint x: 354, endPoint y: 241, distance: 76.2
click at [354, 241] on html "Inbox Go to Inbox Announcement • Send A Text Announcement Site Visit • Go to Si…" at bounding box center [299, 137] width 599 height 274
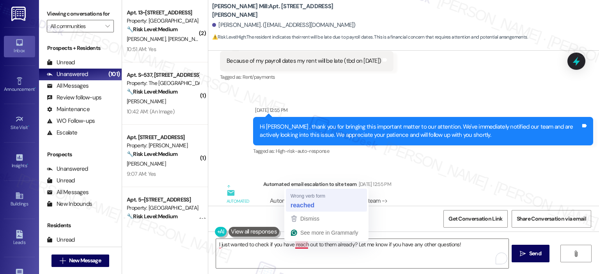
type textarea "l just wanted to check if you have reached out to them already? Let me know if …"
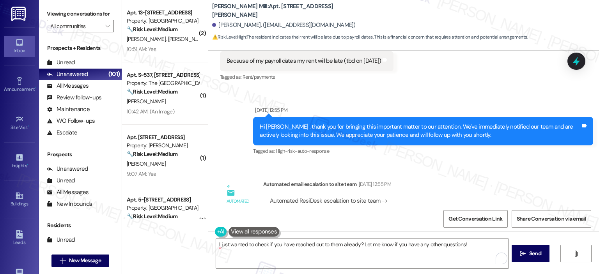
scroll to position [11261, 0]
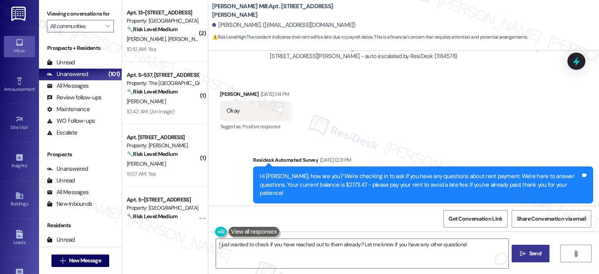
click at [531, 251] on span "Send" at bounding box center [535, 254] width 12 height 8
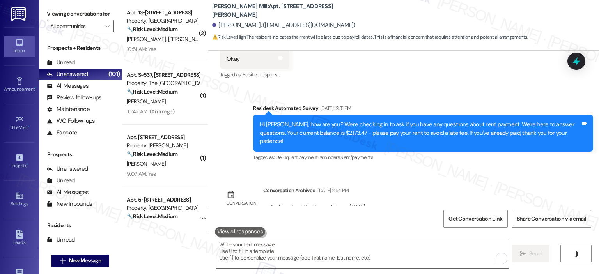
scroll to position [11315, 0]
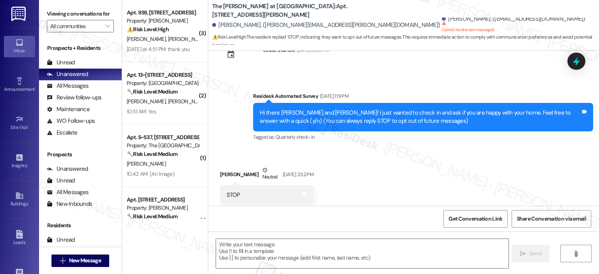
type textarea "Fetching suggested responses. Please feel free to read through the conversation…"
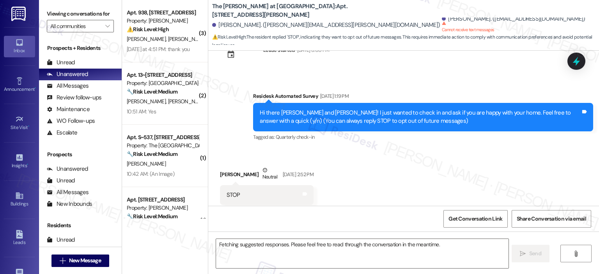
scroll to position [45, 0]
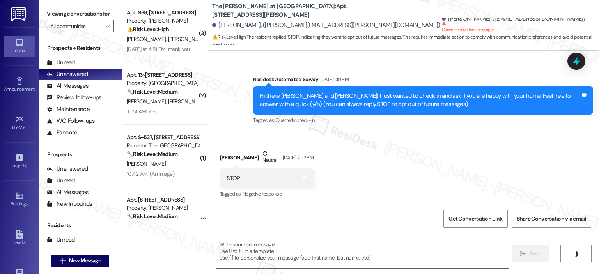
click at [248, 178] on div "STOP Tags and notes" at bounding box center [267, 178] width 94 height 20
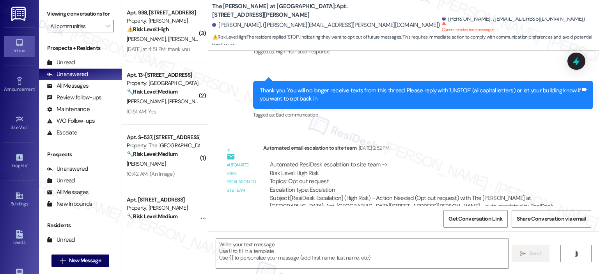
scroll to position [279, 0]
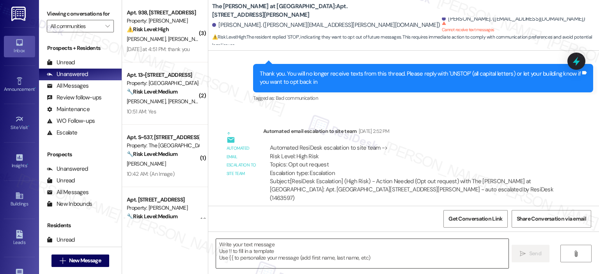
click at [308, 245] on textarea at bounding box center [362, 253] width 292 height 29
click at [580, 60] on icon at bounding box center [576, 61] width 13 height 13
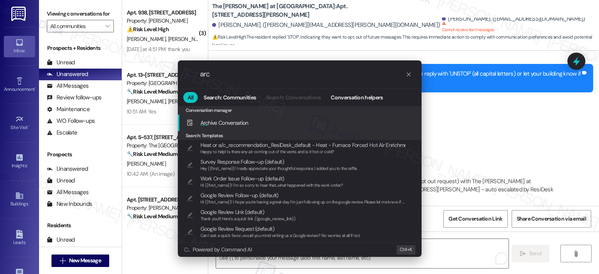
type input "arc"
click at [262, 120] on div "Arc hive Conversation Add shortcut" at bounding box center [300, 123] width 228 height 9
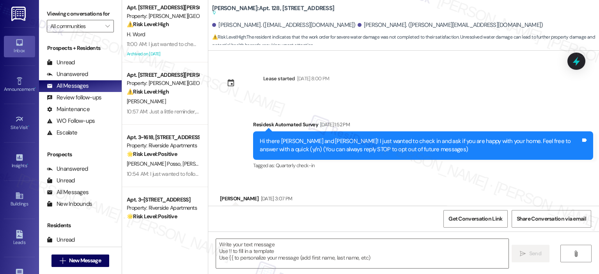
scroll to position [2388, 0]
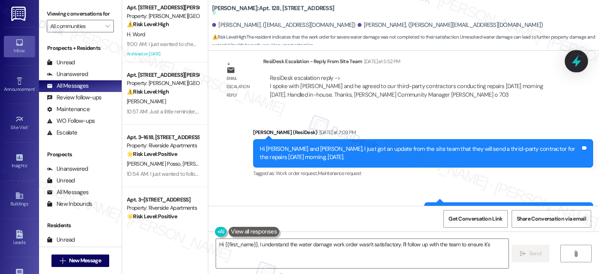
click at [576, 59] on icon at bounding box center [576, 61] width 9 height 12
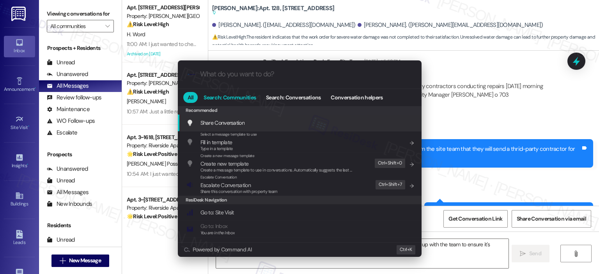
type textarea "Hi {{first_name}}, I understand the water damage work order wasn't satisfactory…"
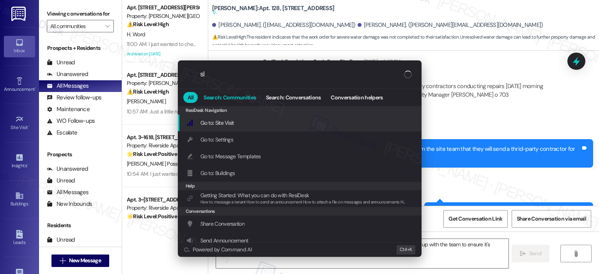
type input "sla"
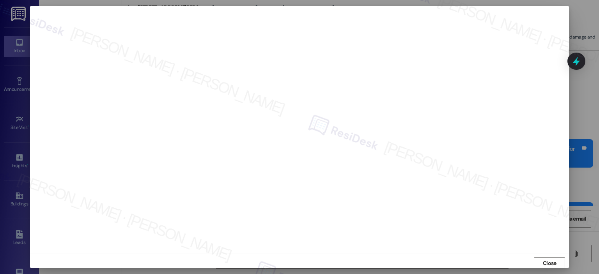
scroll to position [2, 0]
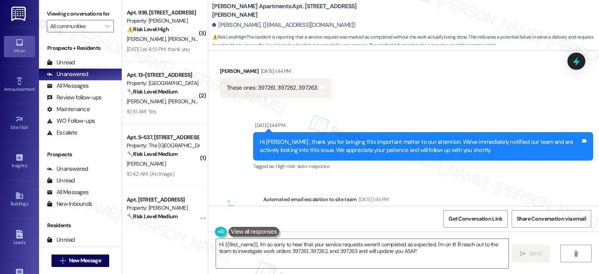
scroll to position [5208, 0]
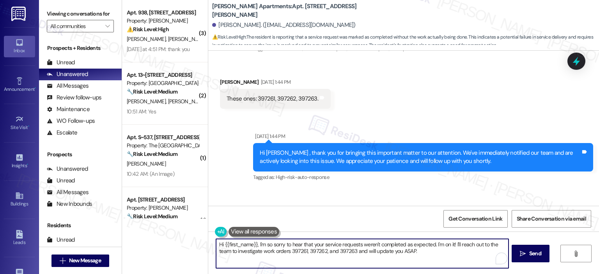
drag, startPoint x: 303, startPoint y: 250, endPoint x: 289, endPoint y: 251, distance: 14.1
click at [289, 251] on textarea "Hi {{first_name}}, I'm so sorry to hear that your service requests weren't comp…" at bounding box center [362, 253] width 292 height 29
drag, startPoint x: 291, startPoint y: 252, endPoint x: 287, endPoint y: 250, distance: 4.5
click at [287, 250] on textarea "Hi {{first_name}}, I'm so sorry to hear that your service requests weren't comp…" at bounding box center [362, 253] width 292 height 29
drag, startPoint x: 305, startPoint y: 250, endPoint x: 303, endPoint y: 253, distance: 4.2
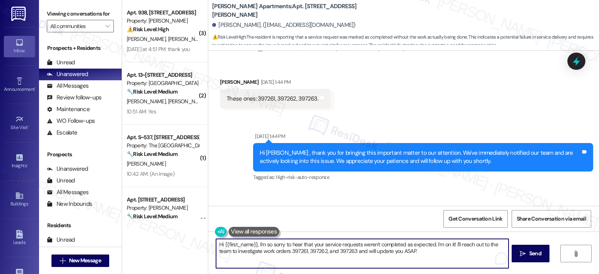
click at [305, 250] on textarea "Hi {{first_name}}, I'm so sorry to hear that your service requests weren't comp…" at bounding box center [362, 253] width 292 height 29
drag, startPoint x: 303, startPoint y: 250, endPoint x: 287, endPoint y: 250, distance: 16.4
click at [287, 250] on textarea "Hi {{first_name}}, I'm so sorry to hear that your service requests weren't comp…" at bounding box center [362, 253] width 292 height 29
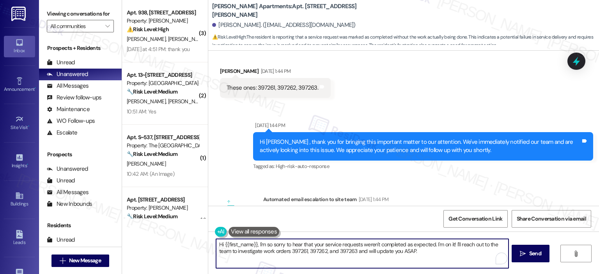
click at [406, 226] on div "Get Conversation Link Share Conversation via email" at bounding box center [403, 219] width 391 height 26
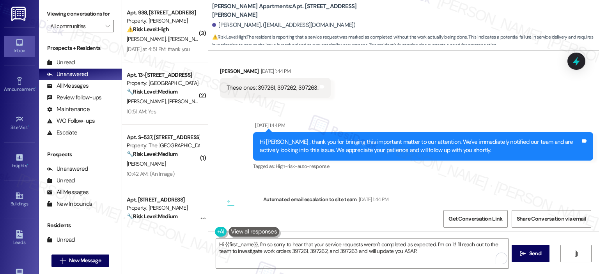
drag, startPoint x: 473, startPoint y: 221, endPoint x: 450, endPoint y: 148, distance: 76.5
click at [473, 221] on span "Get Conversation Link" at bounding box center [475, 219] width 54 height 8
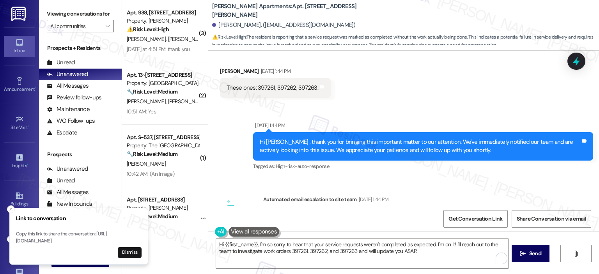
drag, startPoint x: 17, startPoint y: 234, endPoint x: 115, endPoint y: 241, distance: 98.9
click at [115, 241] on p "Copy this link to share the conversation: https://www.theresidesk.com/text/insi…" at bounding box center [79, 238] width 126 height 14
copy p "https://www.theresidesk.com/text/insights-conversations/1184855/share-conversat…"
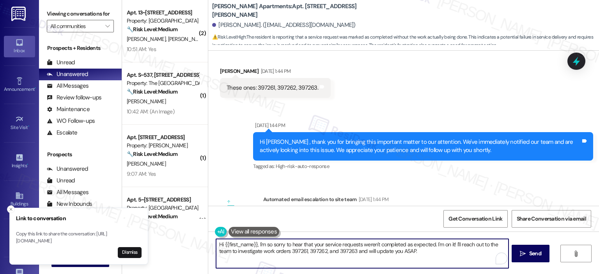
drag, startPoint x: 322, startPoint y: 251, endPoint x: 305, endPoint y: 251, distance: 17.9
click at [305, 251] on textarea "Hi {{first_name}}, I'm so sorry to hear that your service requests weren't comp…" at bounding box center [362, 253] width 292 height 29
drag, startPoint x: 351, startPoint y: 251, endPoint x: 334, endPoint y: 253, distance: 17.2
click at [334, 253] on textarea "Hi {{first_name}}, I'm so sorry to hear that your service requests weren't comp…" at bounding box center [362, 253] width 292 height 29
click at [419, 251] on textarea "Hi {{first_name}}, I'm so sorry to hear that your service requests weren't comp…" at bounding box center [362, 253] width 292 height 29
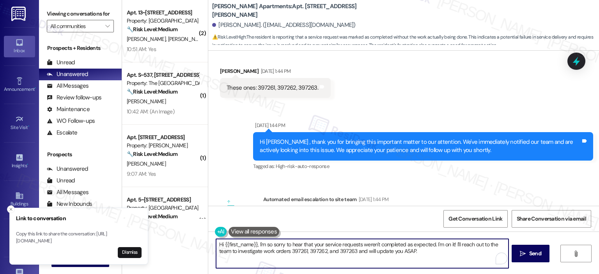
click at [422, 251] on textarea "Hi {{first_name}}, I'm so sorry to hear that your service requests weren't comp…" at bounding box center [362, 253] width 292 height 29
drag, startPoint x: 451, startPoint y: 244, endPoint x: 433, endPoint y: 246, distance: 18.0
click at [433, 246] on textarea "Hi {{first_name}}, I'm so sorry to hear that your service requests weren't comp…" at bounding box center [362, 253] width 292 height 29
drag, startPoint x: 400, startPoint y: 249, endPoint x: 345, endPoint y: 254, distance: 55.6
click at [345, 254] on textarea "Hi {{first_name}}, I'm so sorry to hear that your service requests weren't comp…" at bounding box center [362, 253] width 292 height 29
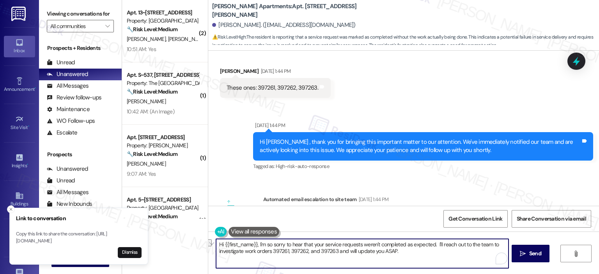
click at [352, 253] on textarea "Hi {{first_name}}, I'm so sorry to hear that your service requests weren't comp…" at bounding box center [362, 253] width 292 height 29
click at [433, 245] on textarea "Hi {{first_name}}, I'm so sorry to hear that your service requests weren't comp…" at bounding box center [362, 253] width 292 height 29
drag, startPoint x: 291, startPoint y: 250, endPoint x: 311, endPoint y: 263, distance: 23.7
click at [311, 263] on textarea "Hi {{first_name}}, I'm so sorry to hear that your service requests weren't comp…" at bounding box center [362, 253] width 292 height 29
click at [255, 244] on textarea "Hi {{first_name}}, I'm so sorry to hear that your service requests weren't comp…" at bounding box center [362, 253] width 292 height 29
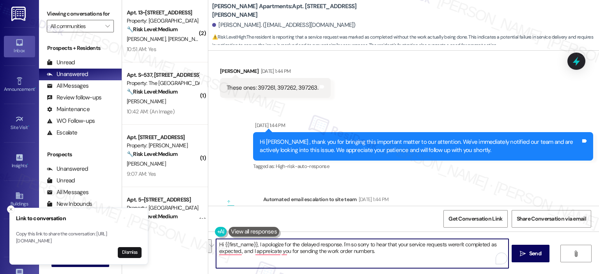
drag, startPoint x: 391, startPoint y: 259, endPoint x: 191, endPoint y: 232, distance: 202.2
click at [191, 232] on div "( 2 ) Apt. 13~203, 2 Observation Court Property: Elme Germantown 🔧 Risk Level: …" at bounding box center [360, 137] width 477 height 274
click at [328, 253] on textarea "Hi {{first_name}}, I apologize for the delayed response. I'm so sorry to hear t…" at bounding box center [362, 253] width 292 height 29
paste textarea "’m so sorry to hear that your service requests weren’t completed as expected, a…"
type textarea "Hi {{first_name}}, I apologize for the delayed response. I’m so sorry to hear t…"
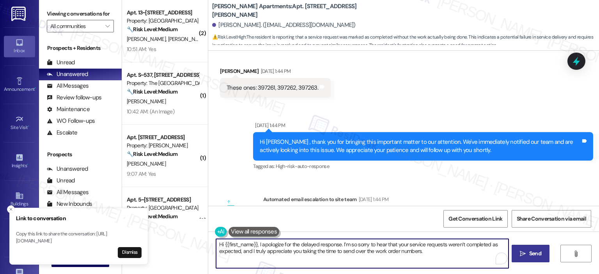
click at [520, 251] on icon "" at bounding box center [523, 254] width 6 height 6
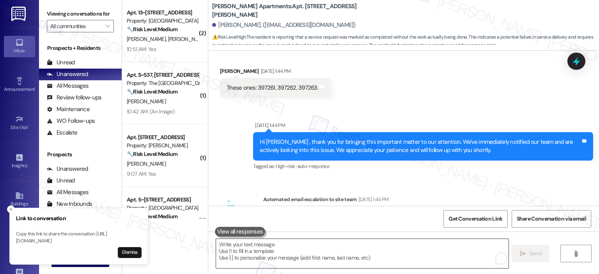
scroll to position [5048, 0]
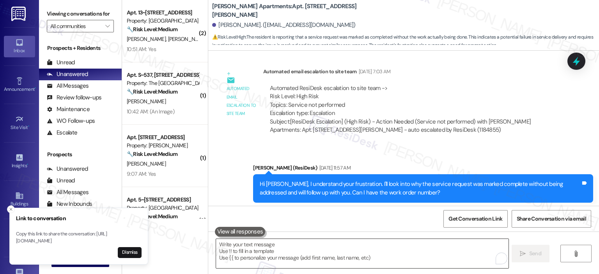
click at [379, 256] on textarea "To enrich screen reader interactions, please activate Accessibility in Grammarl…" at bounding box center [362, 253] width 292 height 29
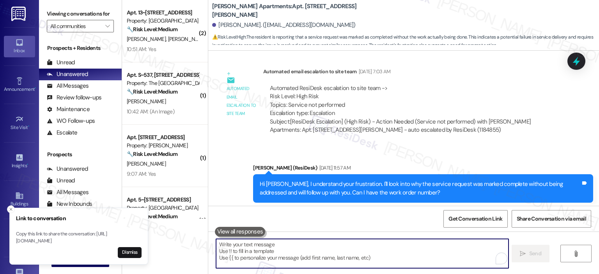
paste textarea "I'll reach out to the team to investigate work orders 397261, 397262, and 39726…"
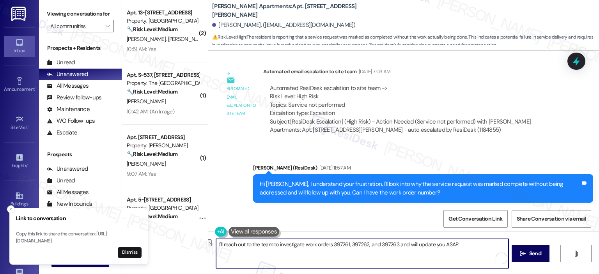
drag, startPoint x: 455, startPoint y: 243, endPoint x: 406, endPoint y: 245, distance: 49.2
click at [406, 245] on textarea "I'll reach out to the team to investigate work orders 397261, 397262, and 39726…" at bounding box center [362, 253] width 292 height 29
drag, startPoint x: 301, startPoint y: 243, endPoint x: 277, endPoint y: 246, distance: 24.0
click at [277, 246] on textarea "I'll reach out to the team to investigate work orders 397261, 397262, and 39726…" at bounding box center [362, 253] width 292 height 29
click at [323, 247] on textarea "I'll reach out to the team to investigate work orders 397261, 397262, and 39726…" at bounding box center [362, 253] width 292 height 29
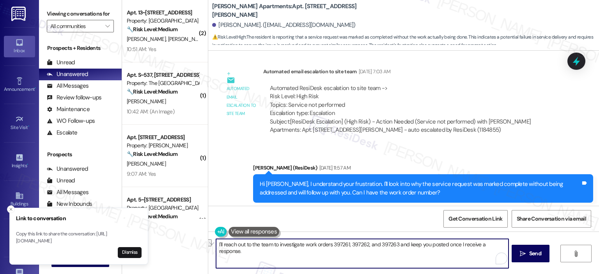
type textarea "I'll reach out to the team to investigate work orders 397261, 397262, and 39726…"
click at [309, 263] on textarea "I'll reach out to the team to investigate work orders 397261, 397262, and 39726…" at bounding box center [362, 253] width 292 height 29
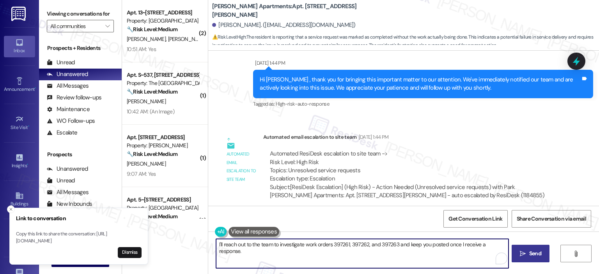
click at [529, 253] on span "Send" at bounding box center [535, 254] width 12 height 8
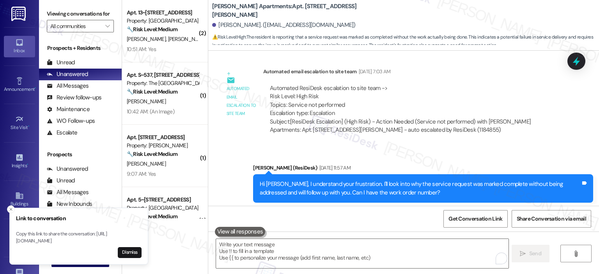
scroll to position [5336, 0]
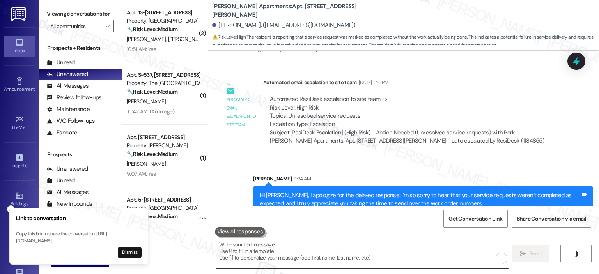
click at [308, 253] on textarea "To enrich screen reader interactions, please activate Accessibility in Grammarl…" at bounding box center [362, 253] width 292 height 29
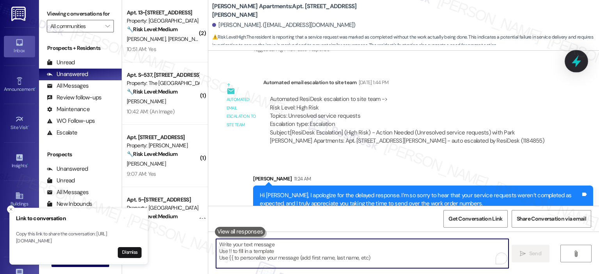
click at [574, 62] on icon at bounding box center [576, 61] width 9 height 12
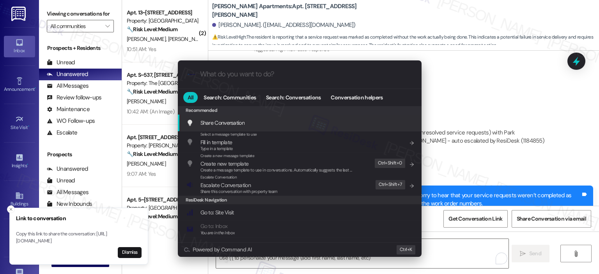
click at [263, 73] on input "What do you want to do?" at bounding box center [306, 74] width 212 height 8
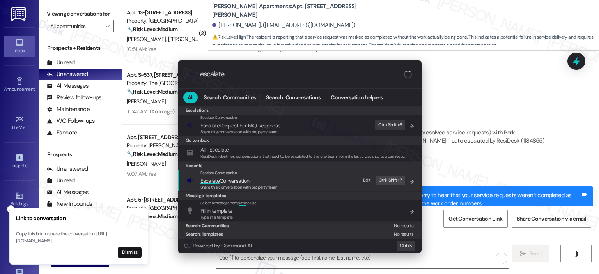
type input "escalate"
click at [254, 179] on span "Escalate Conversation" at bounding box center [238, 181] width 77 height 9
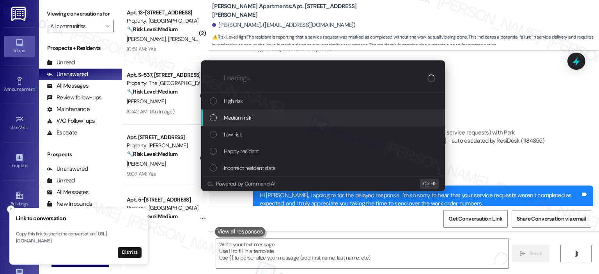
click at [251, 115] on span "Medium risk" at bounding box center [237, 117] width 27 height 9
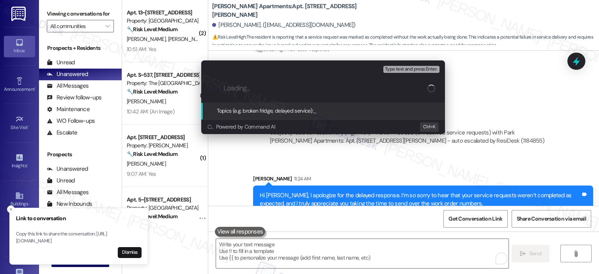
click at [258, 90] on input "Loading..." at bounding box center [325, 88] width 204 height 8
paste input "397261"
click at [289, 90] on input "Work Order Follow Up: 397261" at bounding box center [325, 88] width 205 height 8
drag, startPoint x: 254, startPoint y: 87, endPoint x: 221, endPoint y: 87, distance: 32.8
click at [221, 87] on div ".cls-1{fill:#0a055f;}.cls-2{fill:#0cc4c4;} resideskLogoBlueOrange Work Order Fo…" at bounding box center [323, 88] width 244 height 28
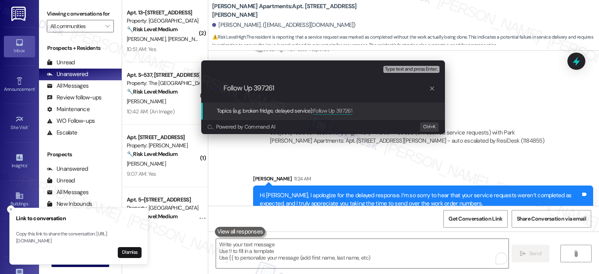
click at [255, 87] on input "Follow Up 397261" at bounding box center [325, 88] width 205 height 8
type input "Follow Up Work Order Number 397261"
click at [408, 67] on span "Type text and press Enter." at bounding box center [411, 69] width 53 height 5
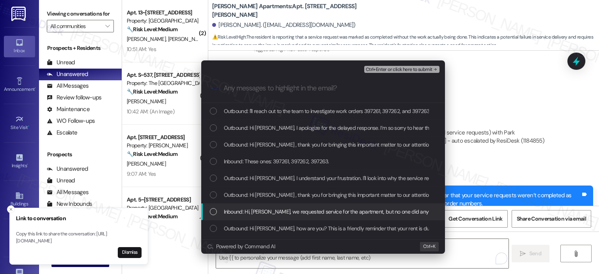
click at [214, 211] on div "List of options" at bounding box center [213, 211] width 7 height 7
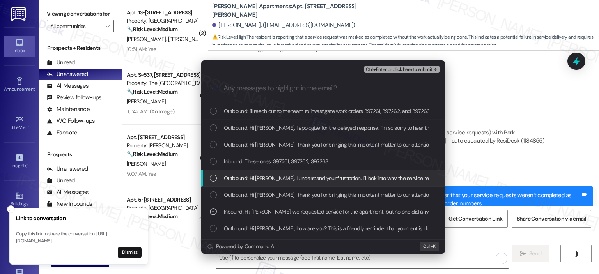
click at [220, 178] on div "Outbound: Hi Wei, I understand your frustration. I'll look into why the service…" at bounding box center [324, 178] width 228 height 9
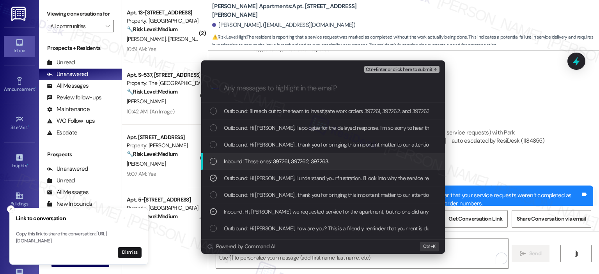
click at [214, 159] on div "List of options" at bounding box center [213, 161] width 7 height 7
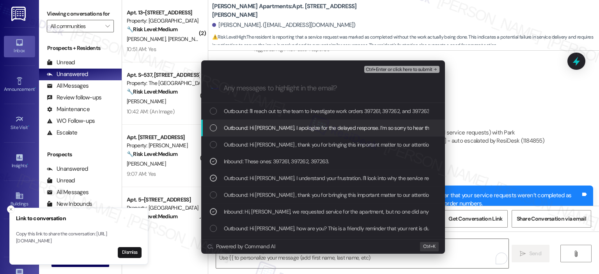
click at [215, 125] on div "List of options" at bounding box center [213, 127] width 7 height 7
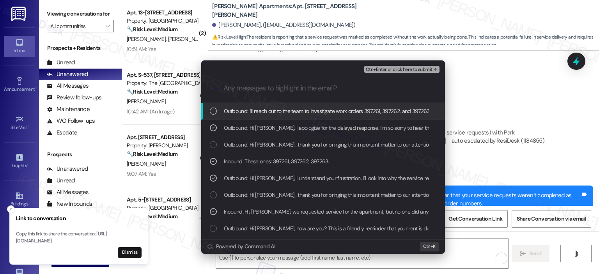
click at [214, 112] on div "List of options" at bounding box center [213, 111] width 7 height 7
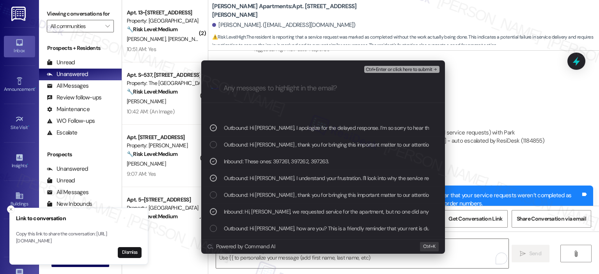
scroll to position [390, 0]
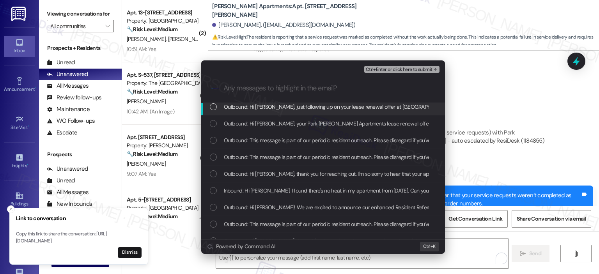
click at [396, 67] on span "Ctrl+Enter or click here to submit" at bounding box center [399, 69] width 67 height 5
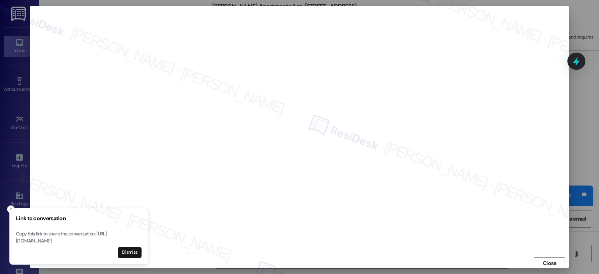
scroll to position [2, 0]
click at [130, 254] on button "Dismiss" at bounding box center [130, 252] width 24 height 11
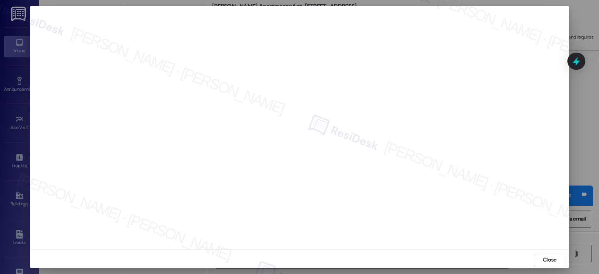
scroll to position [5, 0]
click at [545, 258] on span "Close" at bounding box center [550, 258] width 14 height 8
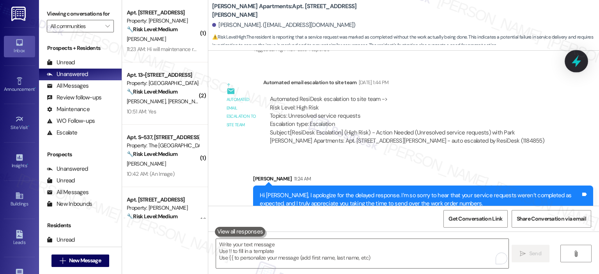
click at [579, 65] on icon at bounding box center [576, 61] width 13 height 13
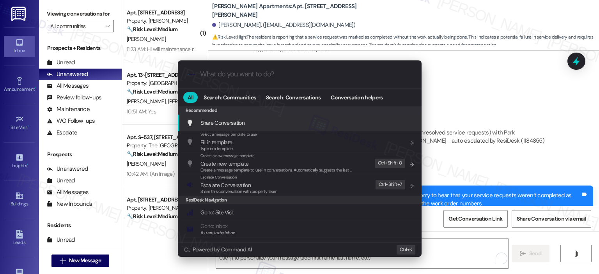
click at [295, 82] on div ".cls-1{fill:#0a055f;}.cls-2{fill:#0cc4c4;} resideskLogoBlueOrange" at bounding box center [300, 74] width 244 height 28
click at [296, 78] on input "What do you want to do?" at bounding box center [306, 74] width 212 height 8
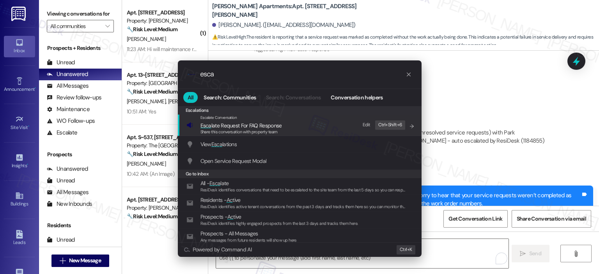
click at [241, 73] on input "esca" at bounding box center [302, 74] width 205 height 8
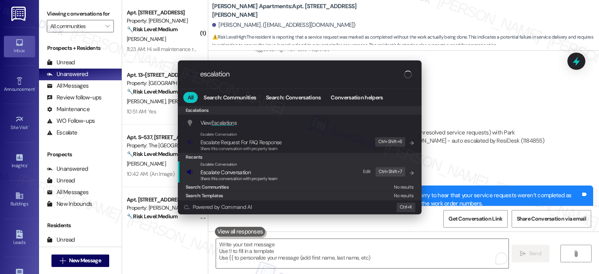
type input "escalation"
click at [248, 179] on span "Share this conversation with property team" at bounding box center [238, 178] width 77 height 5
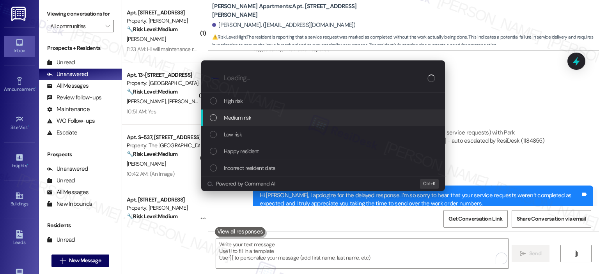
click at [253, 116] on div "Medium risk" at bounding box center [324, 117] width 228 height 9
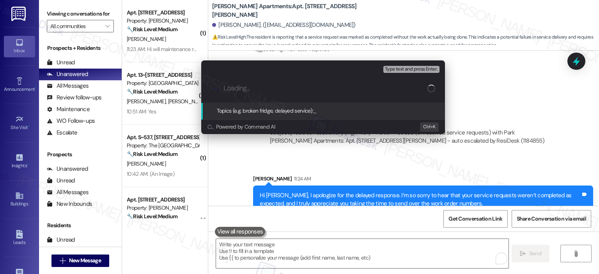
click at [305, 81] on div ".cls-1{fill:#0a055f;}.cls-2{fill:#0cc4c4;} resideskLogoBlueOrange" at bounding box center [323, 88] width 244 height 28
click at [307, 90] on input "Loading..." at bounding box center [325, 88] width 204 height 8
paste input "397261, 397262, and 397263"
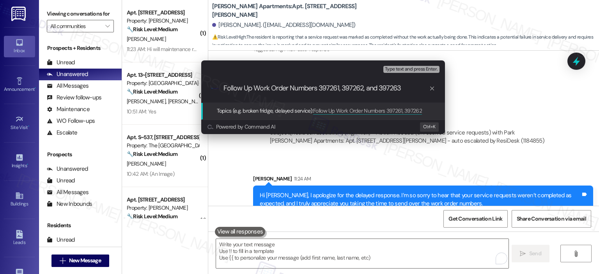
drag, startPoint x: 377, startPoint y: 88, endPoint x: 366, endPoint y: 88, distance: 10.9
click at [366, 88] on input "Follow Up Work Order Numbers 397261, 397262, and 397263" at bounding box center [325, 88] width 205 height 8
type input "Follow Up Work Order Numbers 397261, 397262, & 397263"
click at [404, 70] on span "Type text and press Enter." at bounding box center [411, 69] width 53 height 5
click at [402, 85] on input "Follow Up Work Order Numbers 397261, 397262, & 397263" at bounding box center [325, 88] width 205 height 8
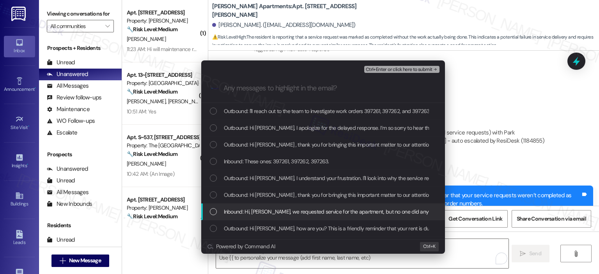
click at [210, 211] on div "List of options" at bounding box center [213, 211] width 7 height 7
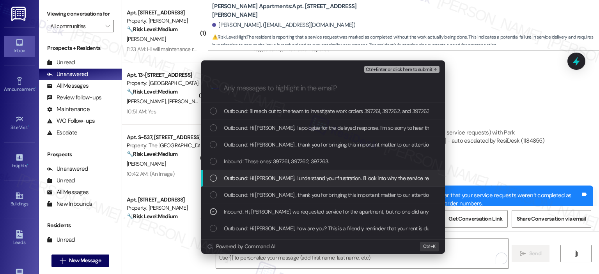
click at [215, 176] on div "List of options" at bounding box center [213, 178] width 7 height 7
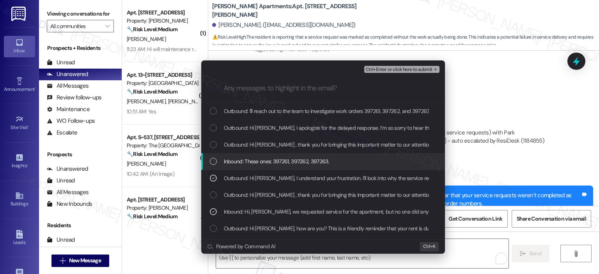
click at [211, 159] on div "List of options" at bounding box center [213, 161] width 7 height 7
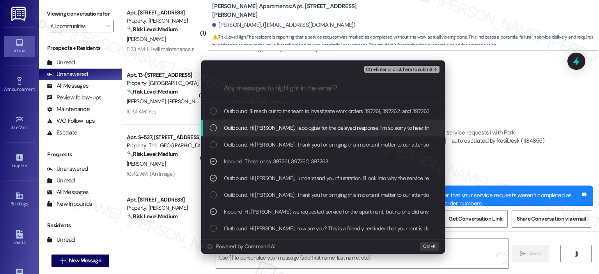
click at [214, 125] on div "List of options" at bounding box center [213, 127] width 7 height 7
click at [214, 113] on div "List of options" at bounding box center [213, 111] width 7 height 7
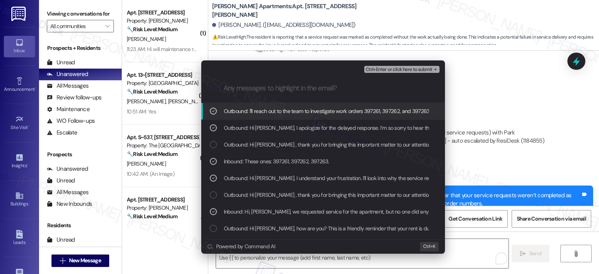
click at [391, 68] on span "Ctrl+Enter or click here to submit" at bounding box center [399, 69] width 67 height 5
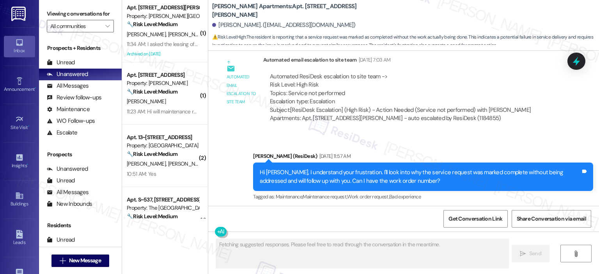
scroll to position [5359, 0]
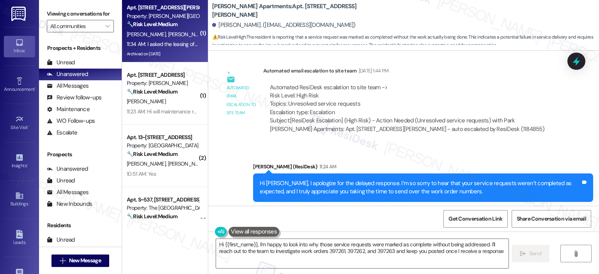
type textarea "Hi {{first_name}}, I'm happy to look into why those service requests were marke…"
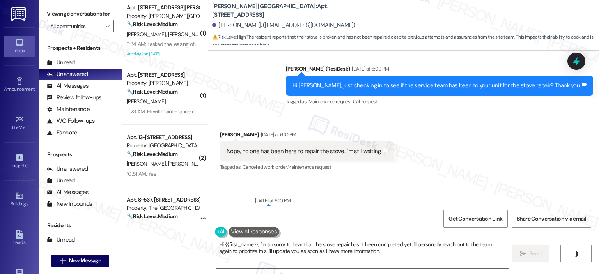
scroll to position [14728, 0]
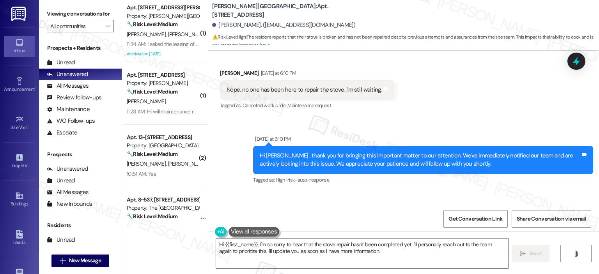
click at [381, 252] on textarea "Hi {{first_name}}, I'm so sorry to hear that the stove repair hasn't been compl…" at bounding box center [362, 253] width 292 height 29
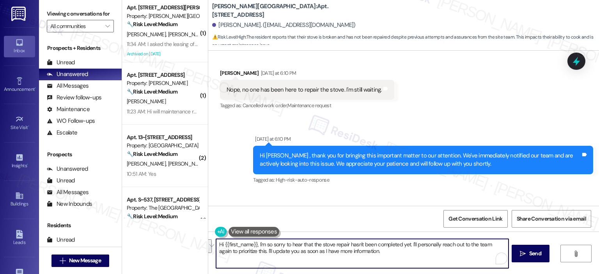
drag, startPoint x: 389, startPoint y: 252, endPoint x: 408, endPoint y: 246, distance: 20.5
click at [408, 246] on textarea "Hi {{first_name}}, I'm so sorry to hear that the stove repair hasn't been compl…" at bounding box center [362, 253] width 292 height 29
paste textarea "Rest assured, your request is in our maintenance team's queue, and someone will…"
type textarea "Hi {{first_name}}, I'm so sorry to hear that the stove repair hasn't been compl…"
click at [538, 256] on span "Send" at bounding box center [535, 254] width 12 height 8
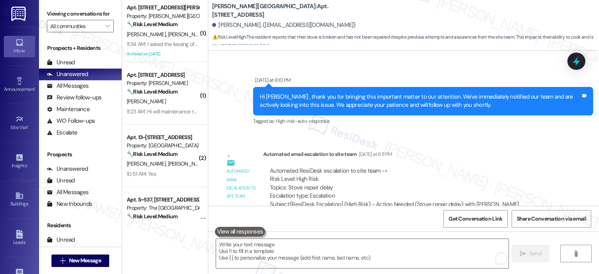
scroll to position [14791, 0]
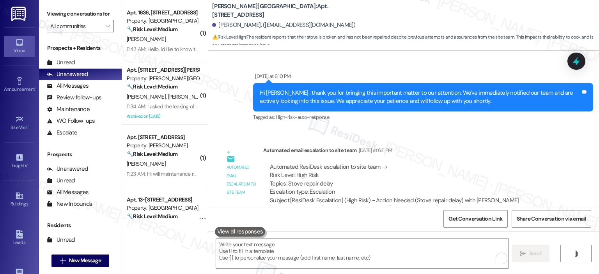
click at [407, 140] on div "Automated email escalation to site team Automated email escalation to site team…" at bounding box center [390, 182] width 352 height 84
click at [584, 64] on div at bounding box center [576, 61] width 23 height 22
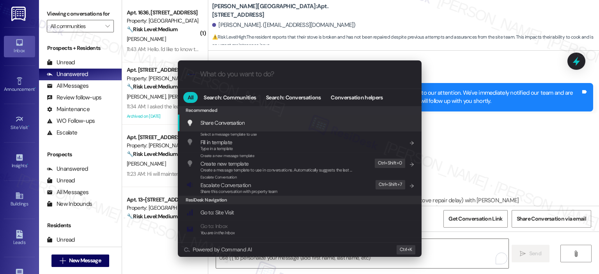
click at [287, 78] on input "What do you want to do?" at bounding box center [306, 74] width 212 height 8
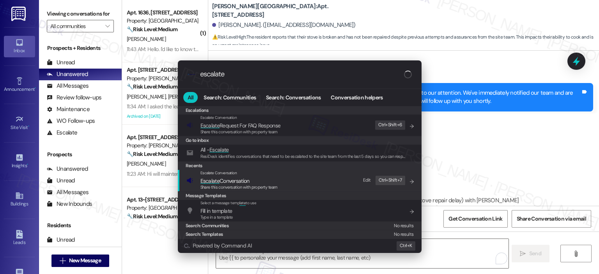
type input "escalate"
click at [242, 185] on span "Share this conversation with property team" at bounding box center [238, 186] width 77 height 5
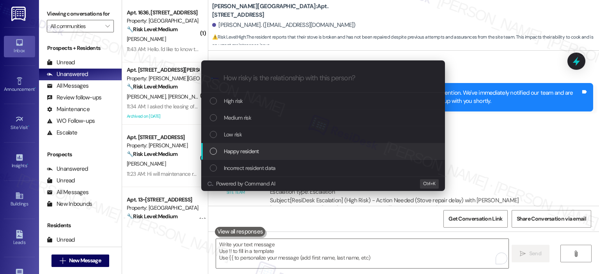
click at [473, 128] on div "Escalate Conversation How risky is the relationship with this person? Topics (e…" at bounding box center [299, 137] width 599 height 274
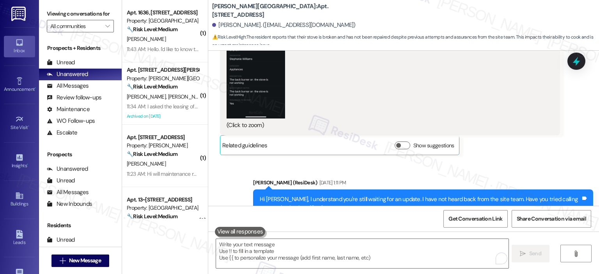
scroll to position [14018, 0]
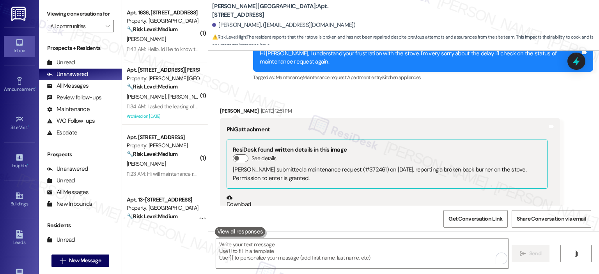
click at [259, 209] on button "Zoom image" at bounding box center [256, 272] width 58 height 127
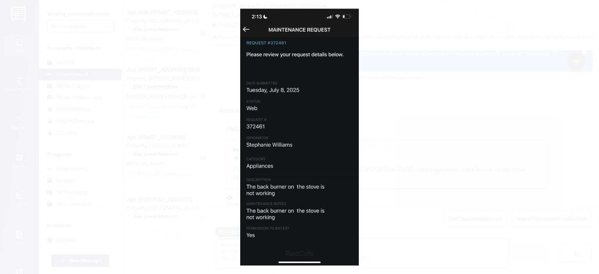
click at [434, 136] on button "Unzoom image" at bounding box center [299, 137] width 599 height 274
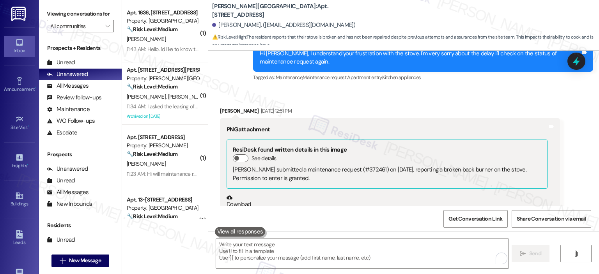
click at [251, 209] on button "Zoom image" at bounding box center [256, 272] width 58 height 127
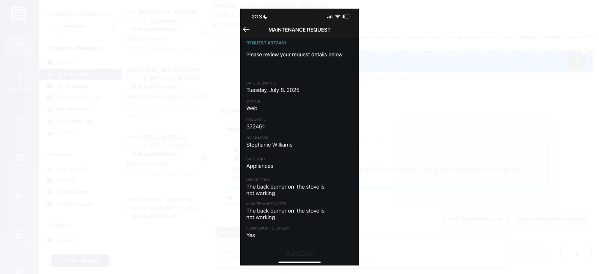
click at [418, 159] on button "Unzoom image" at bounding box center [299, 137] width 599 height 274
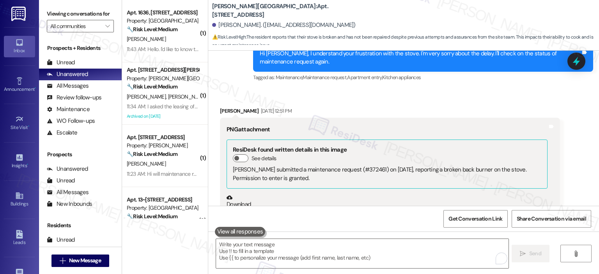
click at [253, 209] on button "Zoom image" at bounding box center [256, 272] width 58 height 127
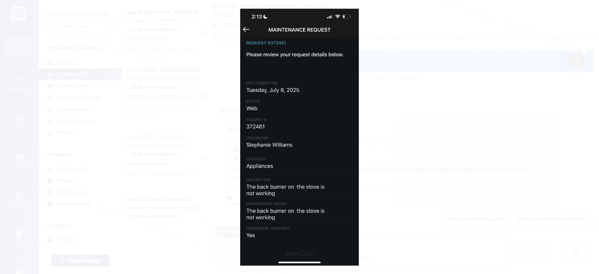
click at [406, 70] on button "Unzoom image" at bounding box center [299, 137] width 599 height 274
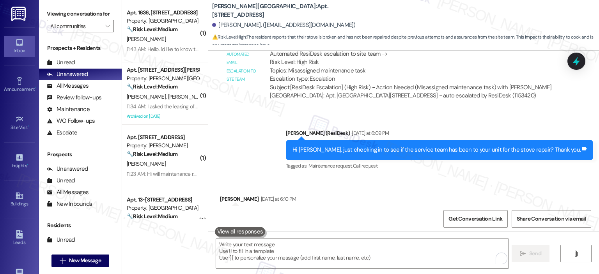
scroll to position [14791, 0]
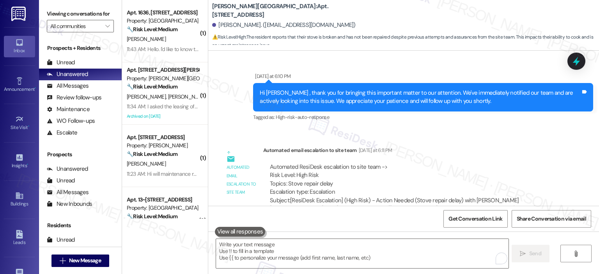
click at [438, 225] on div "Sent via SMS Sarah 11:48 AM Hi Ryan, I'm so sorry to hear that the stove repair…" at bounding box center [403, 256] width 391 height 63
click at [581, 60] on icon at bounding box center [576, 61] width 13 height 13
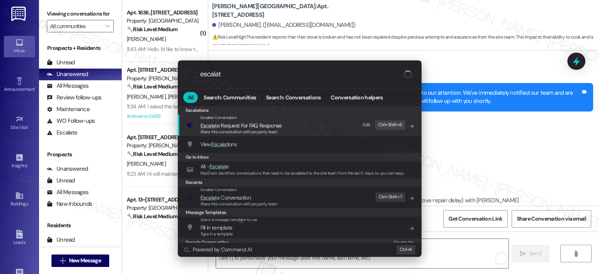
type input "escalate"
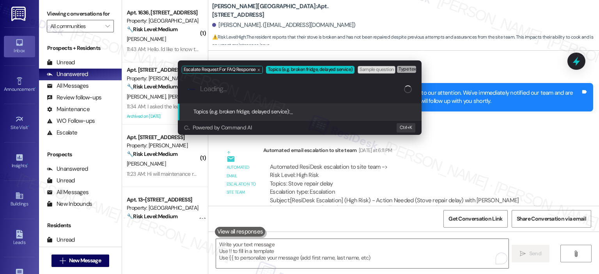
click at [188, 91] on icon ".cls-1{fill:#0a055f;}.cls-2{fill:#0cc4c4;} resideskLogoBlueOrange" at bounding box center [192, 89] width 8 height 8
click at [257, 68] on icon "remove-block-escalate-request for faq response" at bounding box center [259, 70] width 4 height 4
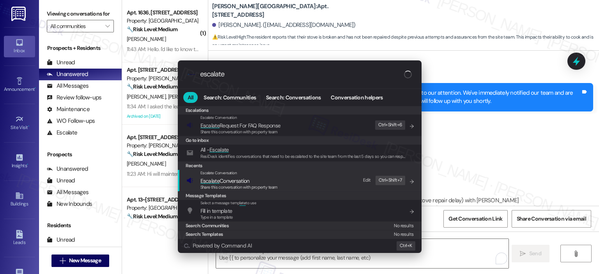
type input "escalate"
click at [244, 181] on span "Escalate Conversation" at bounding box center [224, 180] width 49 height 7
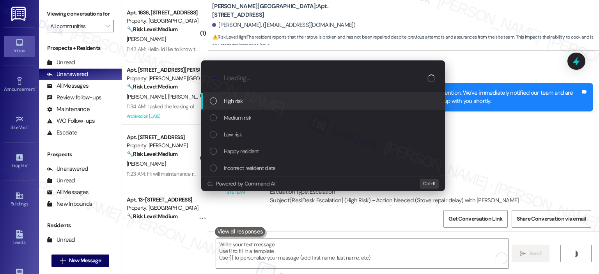
click at [245, 98] on div "High risk" at bounding box center [324, 101] width 228 height 9
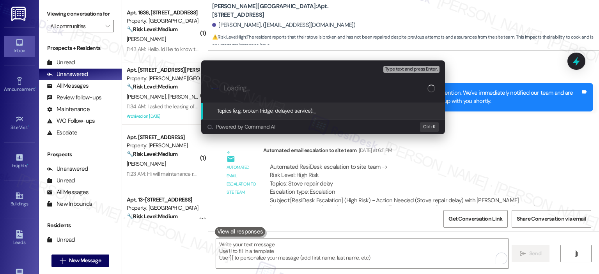
click at [251, 89] on input "Loading..." at bounding box center [325, 88] width 204 height 8
type input "W"
type input "f"
paste input "372461"
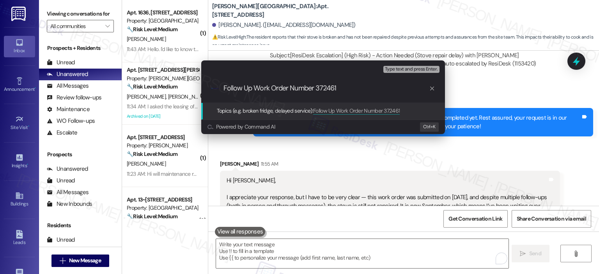
scroll to position [14962, 0]
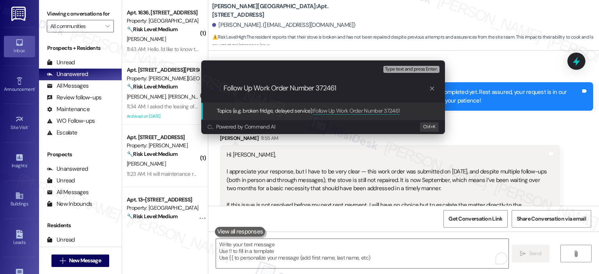
click at [342, 184] on div "Escalate Conversation High risk Topics (e.g. broken fridge, delayed service) An…" at bounding box center [299, 137] width 599 height 274
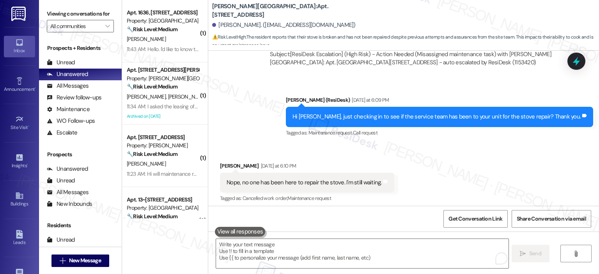
scroll to position [15025, 0]
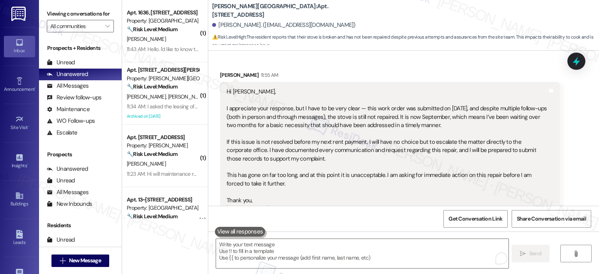
click at [384, 225] on div "Sent via SMS 11:55 AM Hi Ryan , thank you for bringing this important matter to…" at bounding box center [403, 256] width 391 height 63
drag, startPoint x: 384, startPoint y: 153, endPoint x: 310, endPoint y: 121, distance: 80.0
click at [310, 121] on div "Hi Ella, I appreciate your response, but I have to be very clear — this work or…" at bounding box center [387, 150] width 321 height 125
click at [581, 62] on icon at bounding box center [576, 61] width 13 height 13
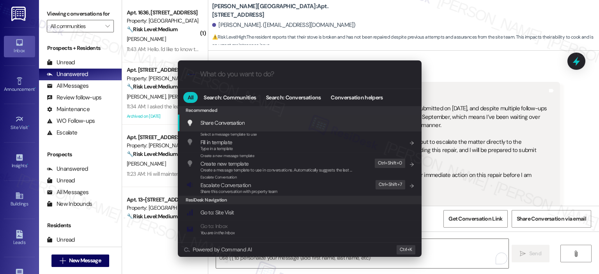
click at [252, 74] on input "What do you want to do?" at bounding box center [306, 74] width 212 height 8
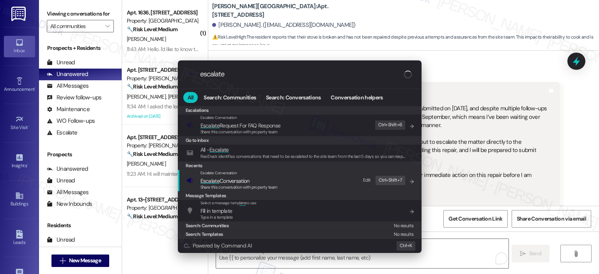
type input "escalate"
click at [247, 179] on span "Escalate Conversation" at bounding box center [224, 180] width 49 height 7
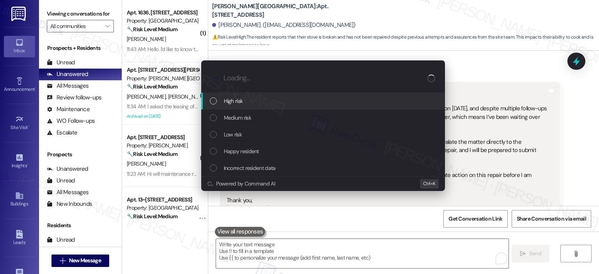
click at [250, 93] on div "High risk" at bounding box center [323, 101] width 244 height 17
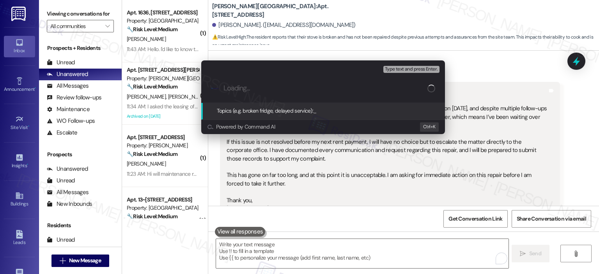
click at [260, 87] on input "Loading..." at bounding box center [325, 88] width 204 height 8
type input "W"
type input "f"
paste input "372461"
type input "Follow Up Work Order Number 372461"
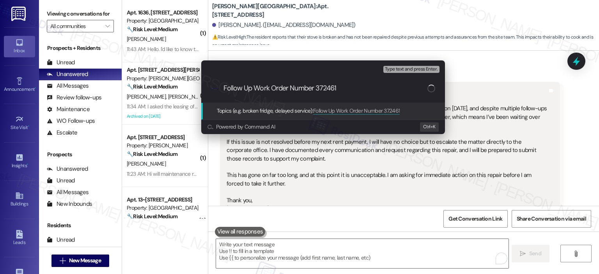
click at [406, 71] on span "Type text and press Enter." at bounding box center [411, 69] width 53 height 5
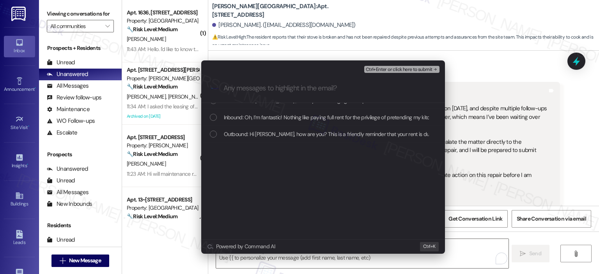
scroll to position [0, 0]
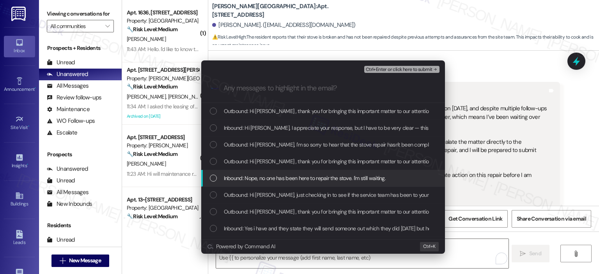
click at [211, 177] on div "List of options" at bounding box center [213, 178] width 7 height 7
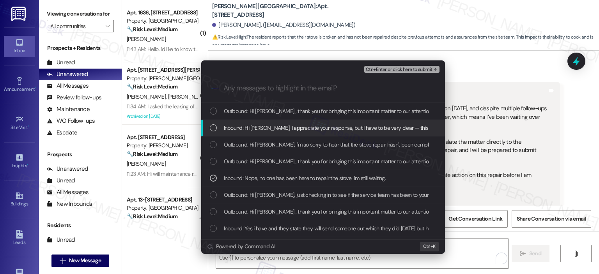
click at [213, 130] on div "List of options" at bounding box center [213, 127] width 7 height 7
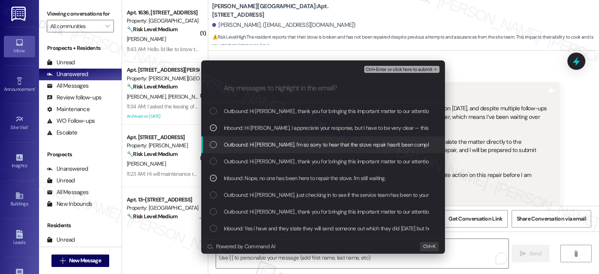
click at [214, 145] on div "List of options" at bounding box center [213, 144] width 7 height 7
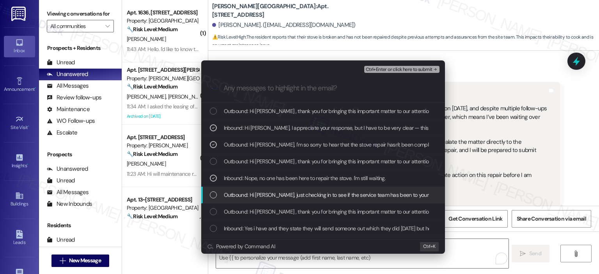
click at [212, 196] on div "List of options" at bounding box center [213, 194] width 7 height 7
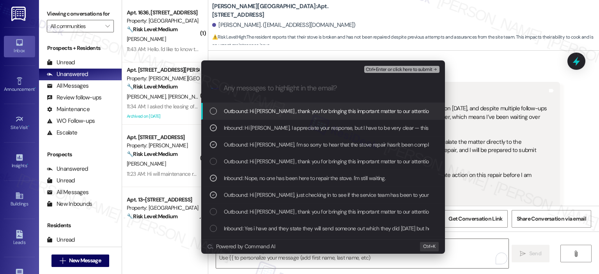
click at [401, 69] on span "Ctrl+Enter or click here to submit" at bounding box center [399, 69] width 67 height 5
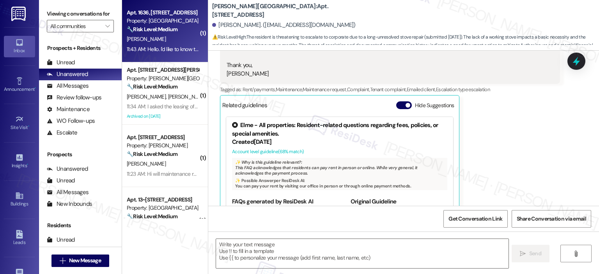
scroll to position [15116, 0]
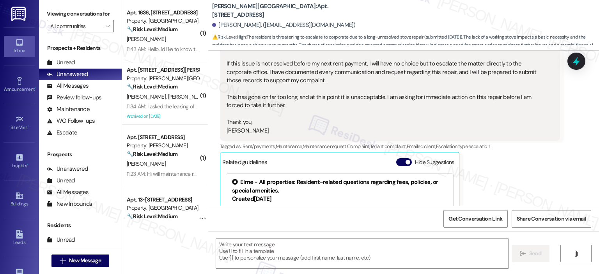
type textarea "Fetching suggested responses. Please feel free to read through the conversation…"
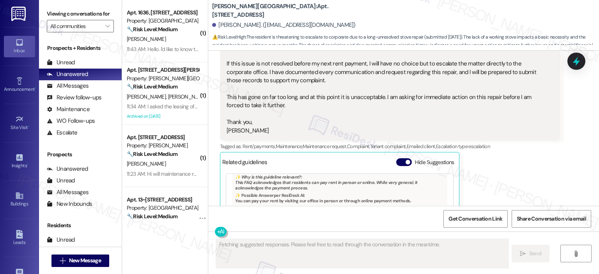
scroll to position [15287, 0]
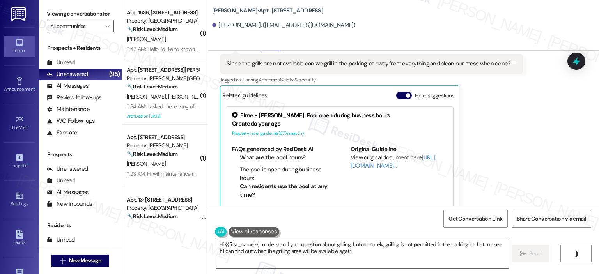
scroll to position [8950, 0]
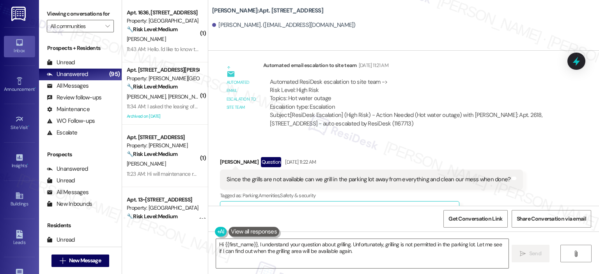
click at [483, 140] on div "Received via SMS [PERSON_NAME] Question [DATE] 11:22 AM Since the grills are no…" at bounding box center [403, 238] width 391 height 197
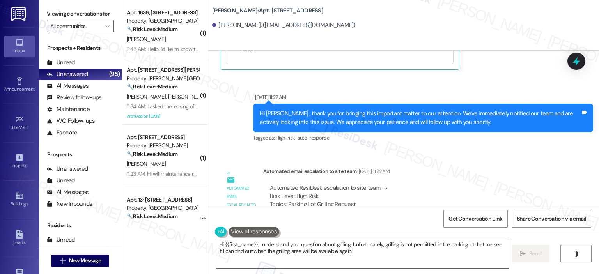
scroll to position [9220, 0]
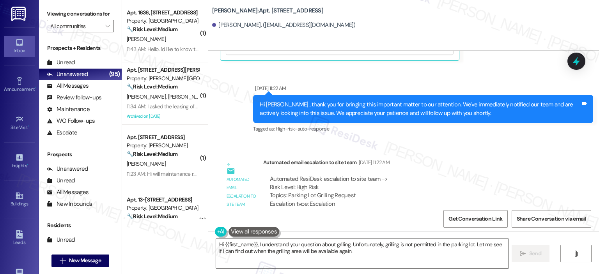
click at [256, 242] on textarea "Hi {{first_name}}, I understand your question about grilling. Unfortunately, gr…" at bounding box center [362, 253] width 292 height 29
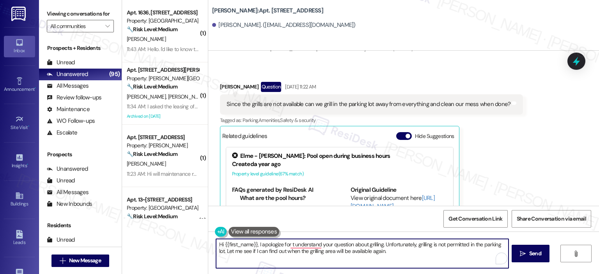
scroll to position [88, 0]
drag, startPoint x: 451, startPoint y: 251, endPoint x: 465, endPoint y: 247, distance: 14.7
click at [465, 247] on textarea "Hi {{first_name}}, I apologize for the delayed response. I understand your ques…" at bounding box center [362, 253] width 292 height 29
drag, startPoint x: 349, startPoint y: 251, endPoint x: 318, endPoint y: 248, distance: 31.0
click at [318, 248] on textarea "Hi {{first_name}}, I apologize for the delayed response. I understand your ques…" at bounding box center [362, 253] width 292 height 29
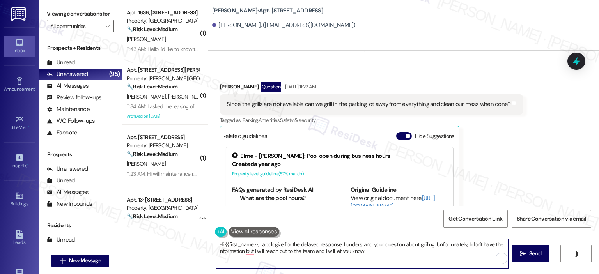
click at [363, 252] on textarea "Hi {{first_name}}, I apologize for the delayed response. I understand your ques…" at bounding box center [362, 253] width 292 height 29
drag, startPoint x: 363, startPoint y: 252, endPoint x: 324, endPoint y: 251, distance: 39.8
click at [321, 251] on textarea "Hi {{first_name}}, I apologize for the delayed response. I understand your ques…" at bounding box center [362, 253] width 292 height 29
click at [276, 257] on textarea "Hi {{first_name}}, I apologize for the delayed response. I understand your ques…" at bounding box center [362, 253] width 292 height 29
paste textarea "and I understand your question about grilling. Unfortunately, I don’t have that…"
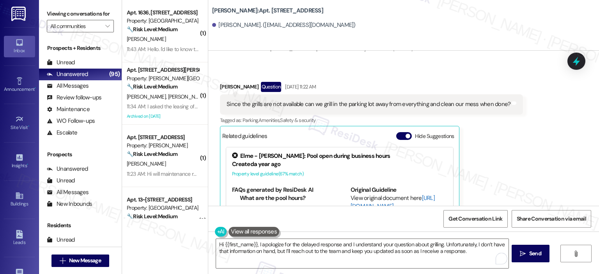
click at [362, 194] on link "http://res.cl…" at bounding box center [393, 202] width 84 height 16
click at [342, 244] on textarea "Hi {{first_name}}, I apologize for the delayed response and I understand your q…" at bounding box center [362, 253] width 292 height 29
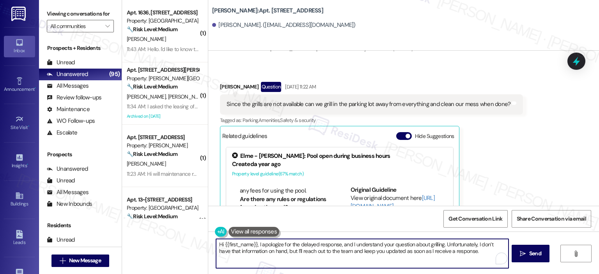
click at [480, 253] on textarea "Hi {{first_name}}, I apologize for the delayed response, and I understand your …" at bounding box center [362, 253] width 292 height 29
drag, startPoint x: 331, startPoint y: 260, endPoint x: 345, endPoint y: 257, distance: 13.9
click at [345, 257] on textarea "Hi {{first_name}}, I apologize for the delayed response, and I understand your …" at bounding box center [362, 253] width 292 height 29
click at [379, 263] on textarea "Hi {{first_name}}, I apologize for the delayed response, and I understand your …" at bounding box center [362, 253] width 292 height 29
drag, startPoint x: 342, startPoint y: 260, endPoint x: 462, endPoint y: 252, distance: 120.3
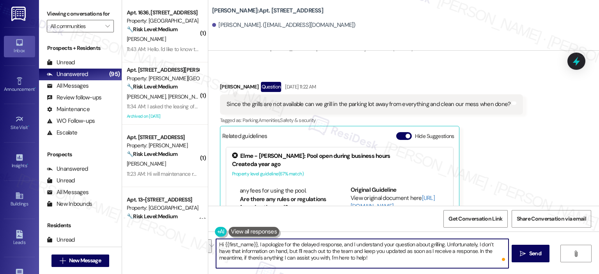
click at [462, 252] on textarea "Hi {{first_name}}, I apologize for the delayed response, and I understand your …" at bounding box center [362, 253] width 292 height 29
type textarea "Hi {{first_name}}, I apologize for the delayed response, and I understand your …"
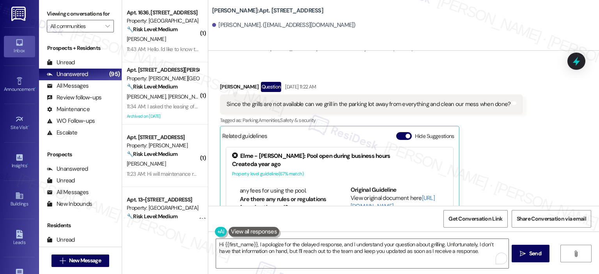
drag, startPoint x: 525, startPoint y: 253, endPoint x: 510, endPoint y: 253, distance: 14.4
click at [525, 253] on icon "" at bounding box center [523, 254] width 6 height 6
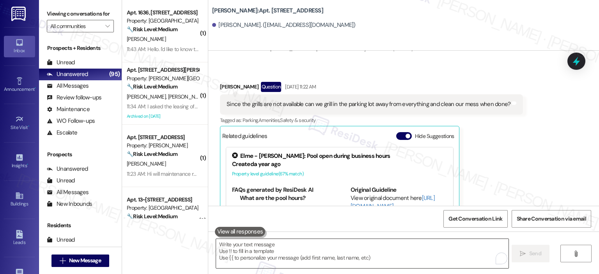
scroll to position [9050, 0]
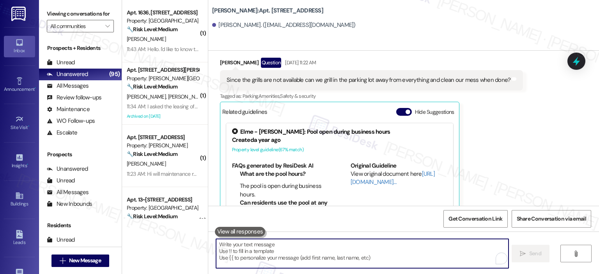
click at [398, 256] on textarea "To enrich screen reader interactions, please activate Accessibility in Grammarl…" at bounding box center [362, 253] width 292 height 29
paste textarea "In the meantime, if there's anything I can assist you with, I'm here to help!"
type textarea "In the meantime, if there's anything I can assist you with, I'm here to help!"
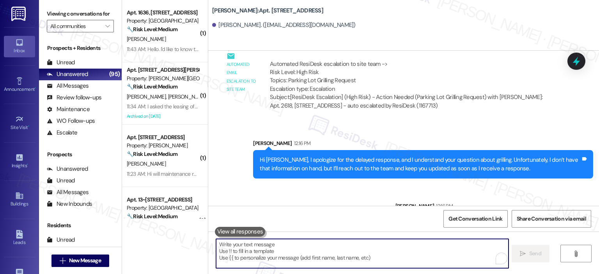
scroll to position [9337, 0]
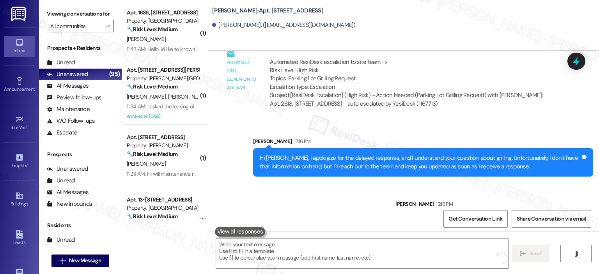
click at [351, 179] on div "Sent via SMS Sarah 12:16 PM Hi Samantha, I apologize for the delayed response, …" at bounding box center [403, 178] width 391 height 117
click at [577, 58] on icon at bounding box center [576, 61] width 13 height 13
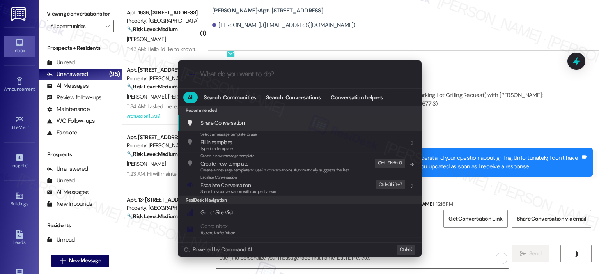
click at [279, 78] on input "What do you want to do?" at bounding box center [306, 74] width 212 height 8
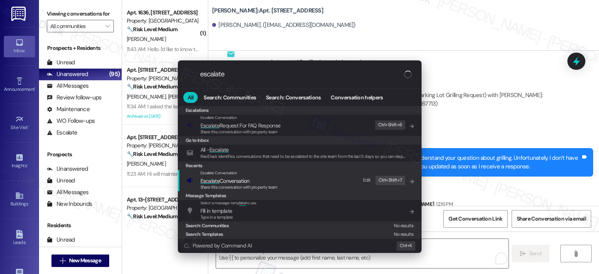
type input "escalate"
click at [232, 188] on span "Share this conversation with property team" at bounding box center [238, 186] width 77 height 5
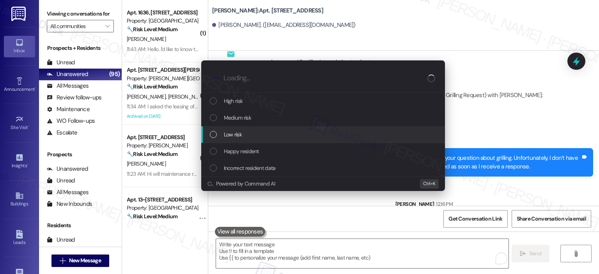
click at [228, 137] on span "Low risk" at bounding box center [233, 134] width 18 height 9
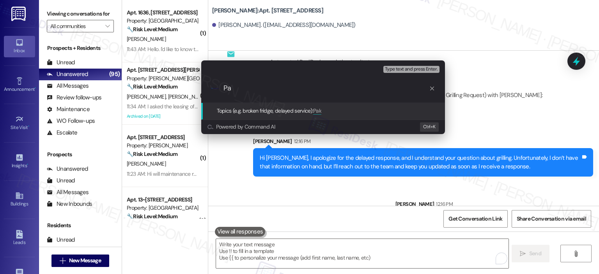
type input "P"
type input "Grilling at the Parking Lot Request"
click at [407, 68] on span "Type text and press Enter." at bounding box center [411, 69] width 53 height 5
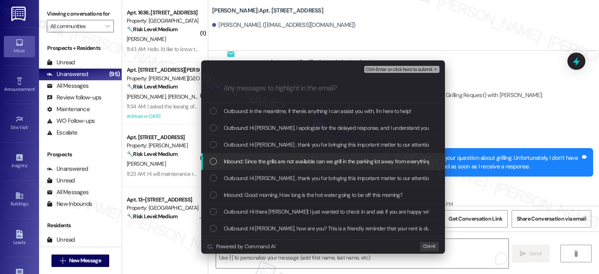
click at [312, 165] on span "Inbound: Since the grills are not available can we grill in the parking lot awa…" at bounding box center [365, 161] width 282 height 9
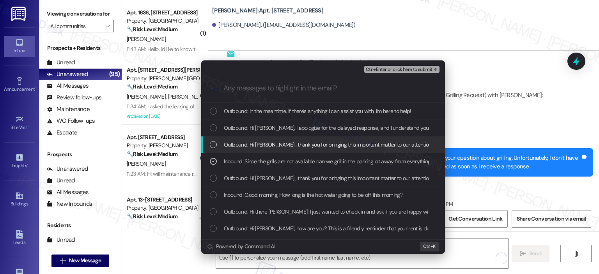
click at [214, 144] on div "List of options" at bounding box center [213, 144] width 7 height 7
click at [213, 142] on icon "List of options" at bounding box center [213, 144] width 5 height 5
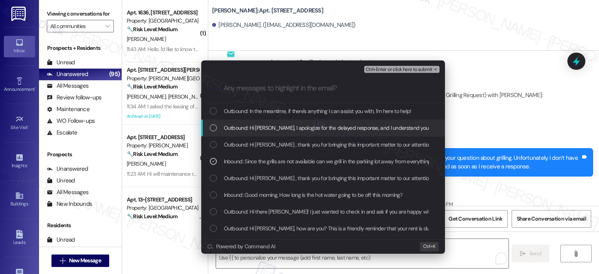
click at [216, 124] on div "Outbound: Hi Samantha, I apologize for the delayed response, and I understand y…" at bounding box center [324, 128] width 228 height 9
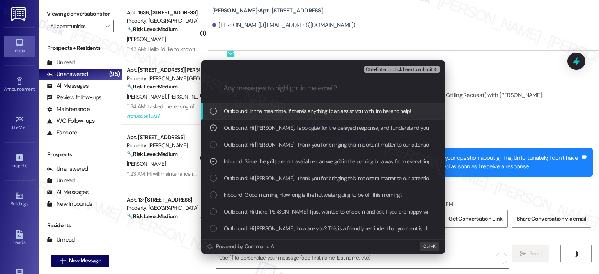
click at [215, 110] on div "List of options" at bounding box center [213, 111] width 7 height 7
click at [387, 71] on span "Ctrl+Enter or click here to submit" at bounding box center [399, 69] width 67 height 5
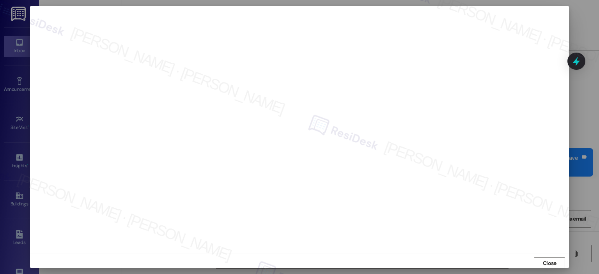
scroll to position [2, 0]
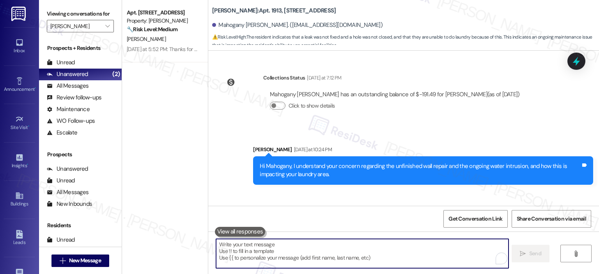
scroll to position [3855, 0]
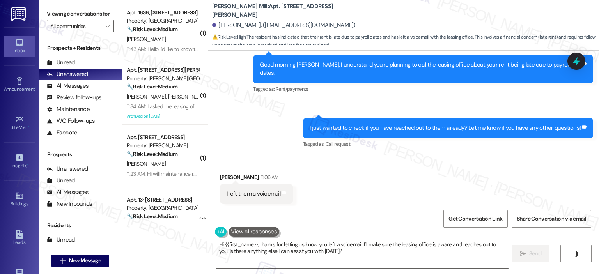
scroll to position [11634, 0]
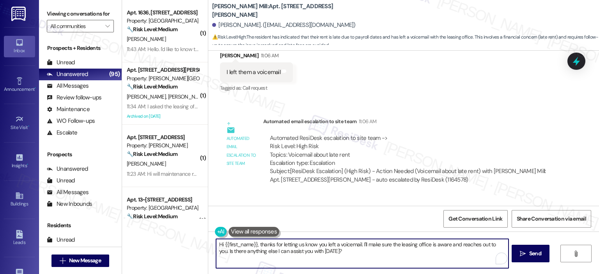
drag, startPoint x: 254, startPoint y: 242, endPoint x: 184, endPoint y: 244, distance: 69.4
click at [184, 244] on div "( 1 ) Apt. 1636, [STREET_ADDRESS] Property: [GEOGRAPHIC_DATA] 🔧 Risk Level: Med…" at bounding box center [360, 137] width 477 height 274
click at [318, 243] on textarea "Thanks for letting us know you left a voicemail. I'll make sure the leasing off…" at bounding box center [362, 253] width 292 height 29
drag, startPoint x: 305, startPoint y: 255, endPoint x: 318, endPoint y: 246, distance: 16.0
click at [318, 246] on textarea "Thanks for letting us know you left a voicemail. I'll make sure the leasing off…" at bounding box center [362, 253] width 292 height 29
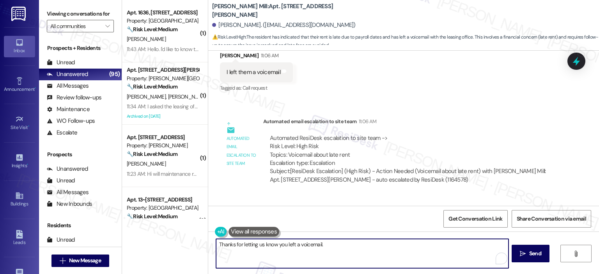
click at [293, 245] on textarea "Thanks for letting us know you left a voicemail." at bounding box center [362, 253] width 292 height 29
click at [358, 244] on textarea "Thanks for letting us know you left them a voicemail." at bounding box center [362, 253] width 292 height 29
drag, startPoint x: 493, startPoint y: 242, endPoint x: 332, endPoint y: 243, distance: 160.6
click at [332, 243] on textarea "Thanks for letting us know you left them a voicemail. I just wanted to let you …" at bounding box center [362, 253] width 292 height 29
type textarea "Thanks for letting us know you left them a voicemail."
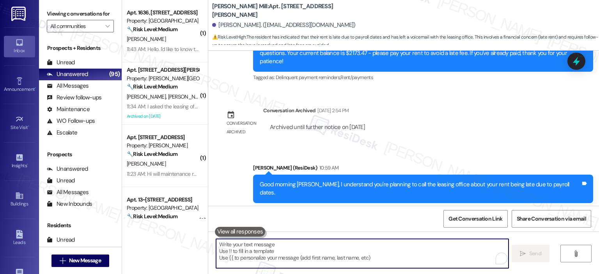
scroll to position [11688, 0]
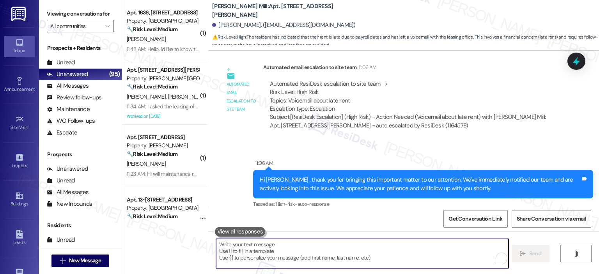
click at [306, 247] on textarea "To enrich screen reader interactions, please activate Accessibility in Grammarl…" at bounding box center [362, 253] width 292 height 29
paste textarea "I just wanted to let you know that a 5% late fee will be charged [DATE]."
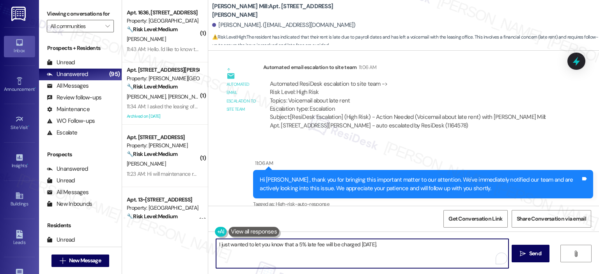
click at [216, 246] on textarea "I just wanted to let you know that a 5% late fee will be charged [DATE]." at bounding box center [362, 253] width 292 height 29
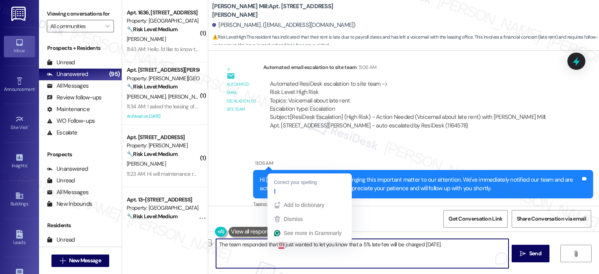
drag, startPoint x: 352, startPoint y: 244, endPoint x: 273, endPoint y: 247, distance: 79.6
click at [273, 247] on textarea "The team responded that thI just wanted to let you know that a 5% late fee will…" at bounding box center [362, 253] width 292 height 29
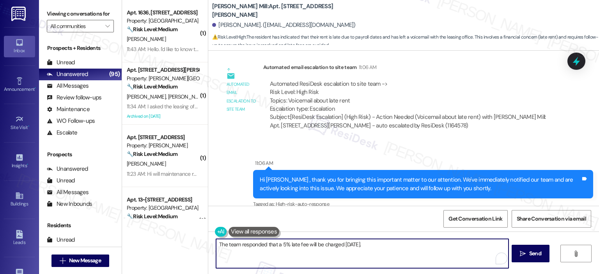
click at [371, 246] on textarea "The team responded that a 5% late fee will be charged [DATE]." at bounding box center [362, 253] width 292 height 29
type textarea "The team responded that a 5% late fee will be charged [DATE]."
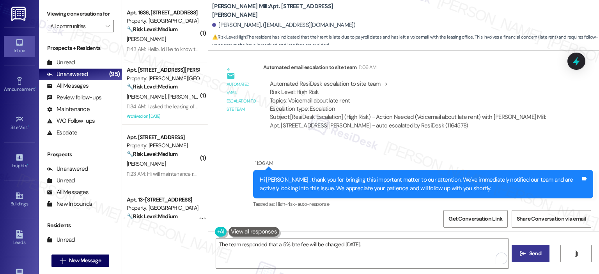
click at [542, 257] on button " Send" at bounding box center [531, 254] width 38 height 18
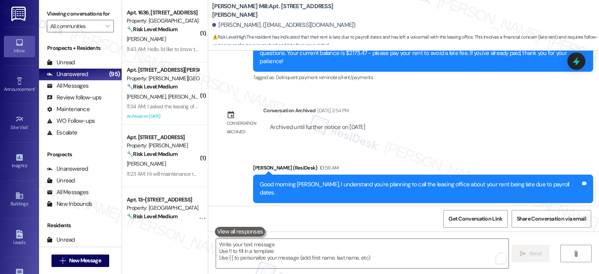
scroll to position [11743, 0]
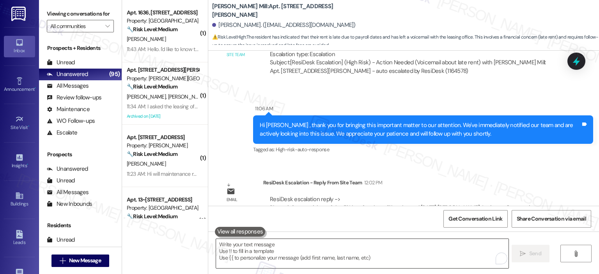
click at [361, 250] on textarea "To enrich screen reader interactions, please activate Accessibility in Grammarl…" at bounding box center [362, 253] width 292 height 29
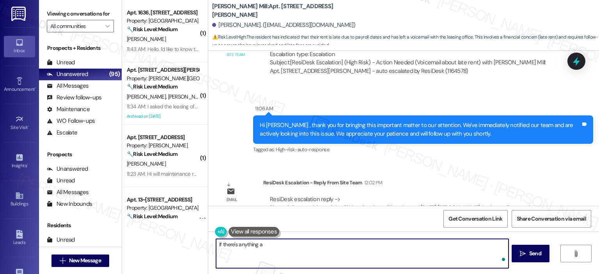
type textarea "If there's anything a"
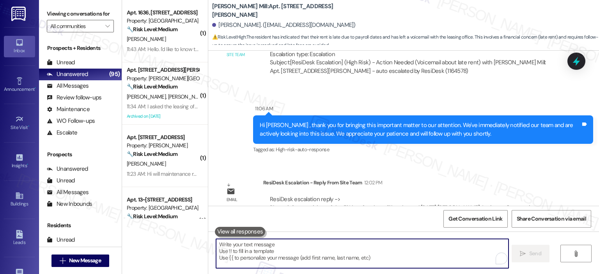
click at [271, 259] on textarea "To enrich screen reader interactions, please activate Accessibility in Grammarl…" at bounding box center [362, 253] width 292 height 29
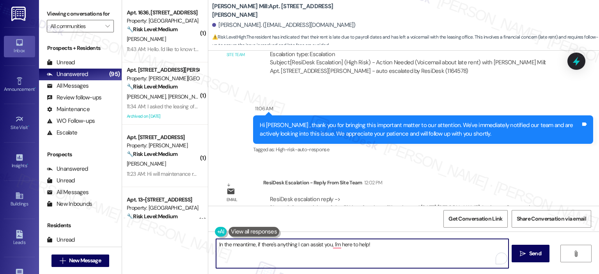
click at [327, 243] on textarea "In the meantime, if there's anything I can assist you, I'm here to help!" at bounding box center [362, 253] width 292 height 29
type textarea "In the meantime, if there's anything I can assist you with, I'm here to help!"
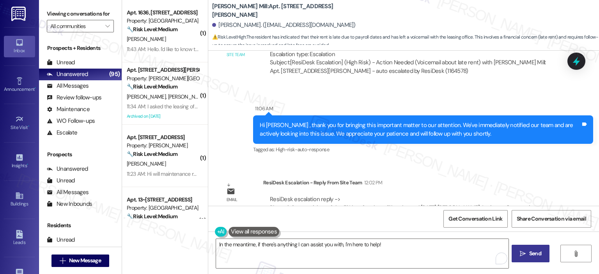
click at [526, 248] on button " Send" at bounding box center [531, 254] width 38 height 18
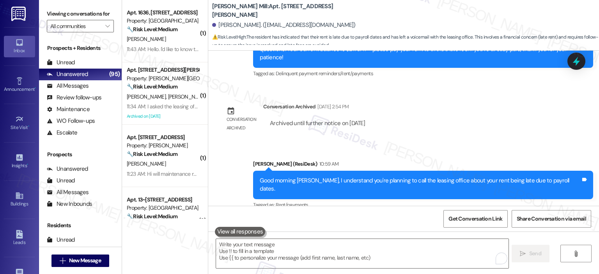
scroll to position [11393, 0]
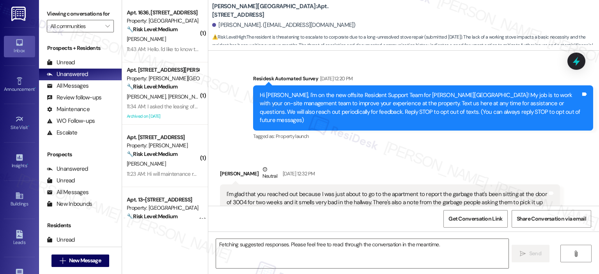
scroll to position [15454, 0]
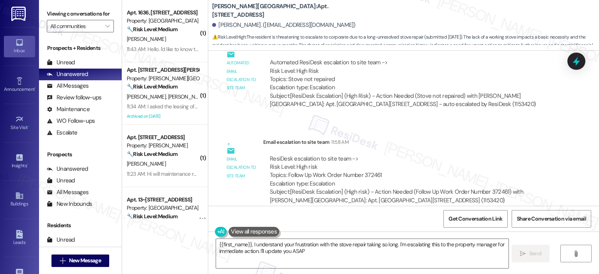
type textarea "{{first_name}}, I understand your frustration with the stove repair taking so l…"
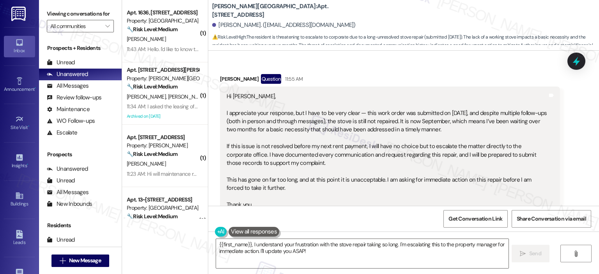
scroll to position [15001, 0]
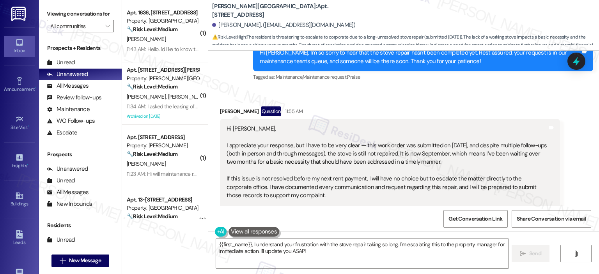
click at [396, 273] on button "Hide Suggestions" at bounding box center [404, 277] width 16 height 8
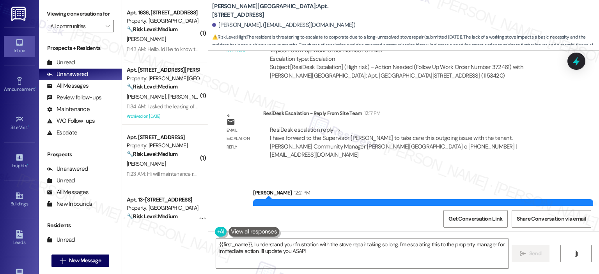
scroll to position [15532, 0]
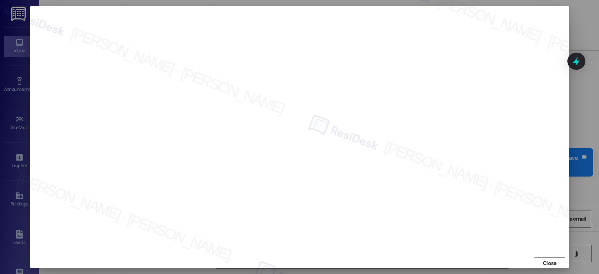
scroll to position [2, 0]
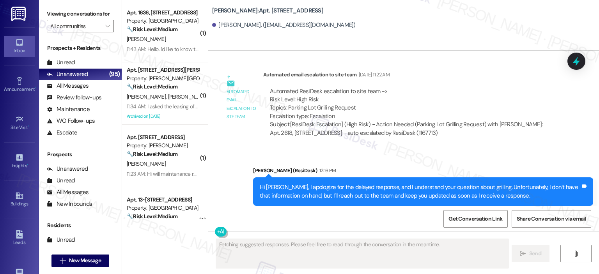
type textarea "Fetching suggested responses. Please feel free to read through the conversation…"
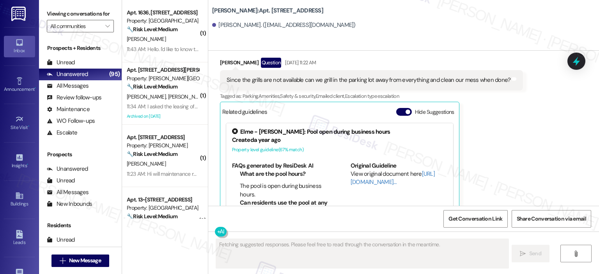
scroll to position [9349, 0]
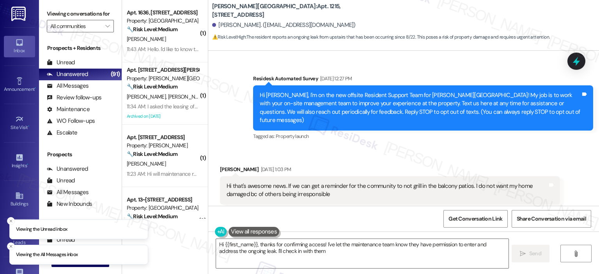
scroll to position [8246, 0]
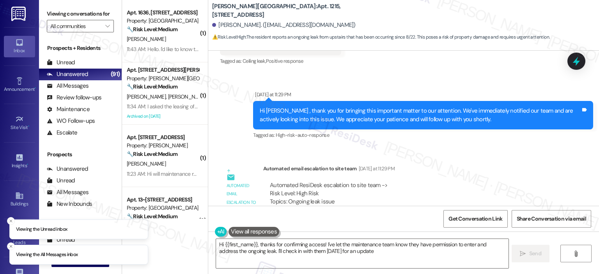
type textarea "Hi {{first_name}}, thanks for confirming access! I've let the maintenance team …"
